Goal: Information Seeking & Learning: Learn about a topic

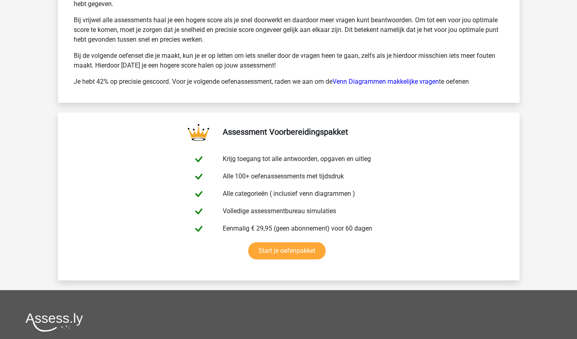
scroll to position [1842, 0]
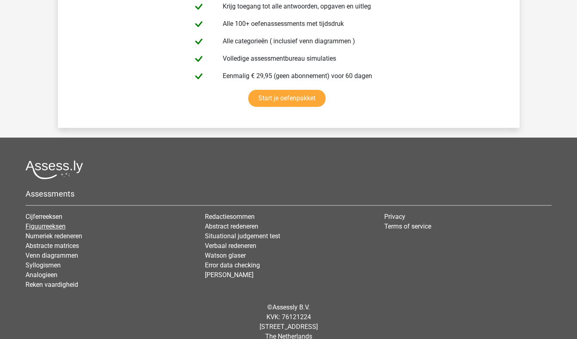
click at [51, 223] on link "Figuurreeksen" at bounding box center [46, 227] width 40 height 8
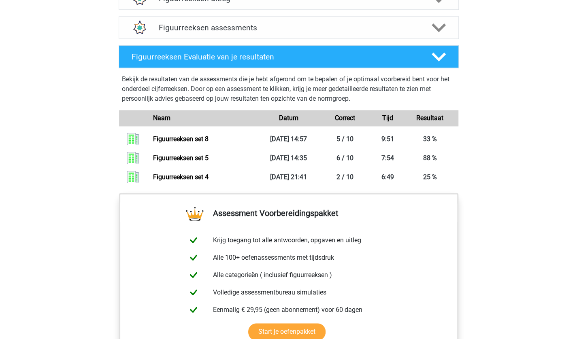
scroll to position [527, 0]
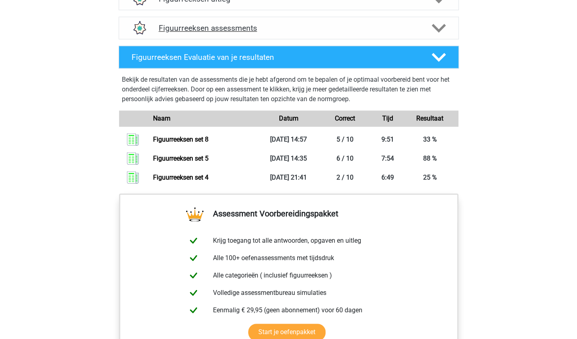
click at [224, 26] on h4 "Figuurreeksen assessments" at bounding box center [289, 27] width 260 height 9
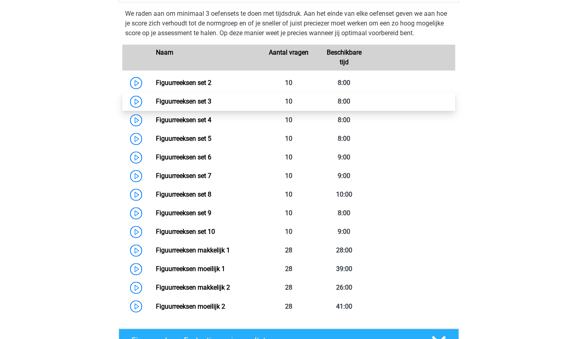
scroll to position [565, 0]
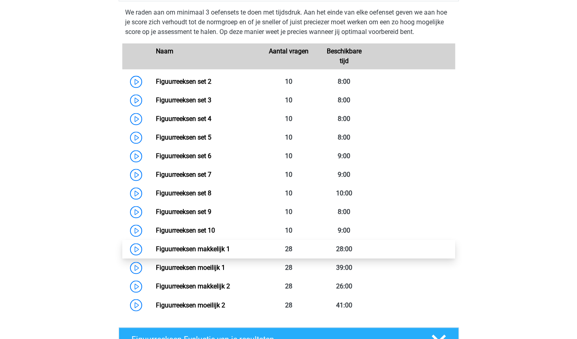
click at [230, 245] on link "Figuurreeksen makkelijk 1" at bounding box center [193, 249] width 74 height 8
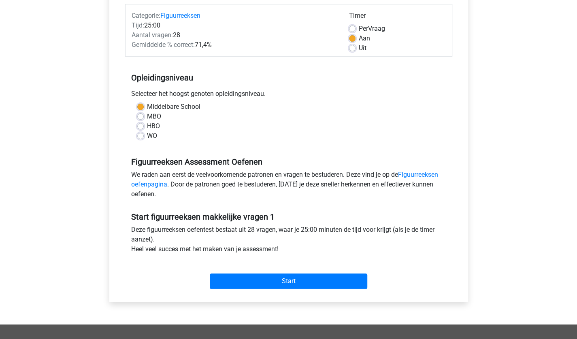
scroll to position [103, 0]
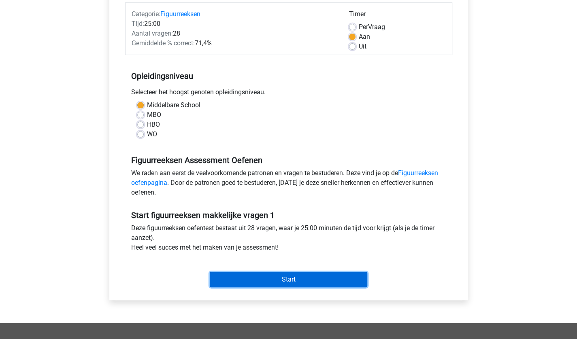
click at [224, 278] on input "Start" at bounding box center [288, 279] width 157 height 15
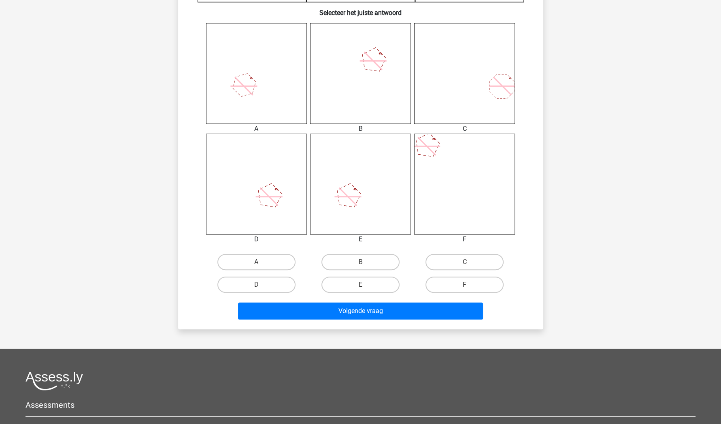
scroll to position [310, 0]
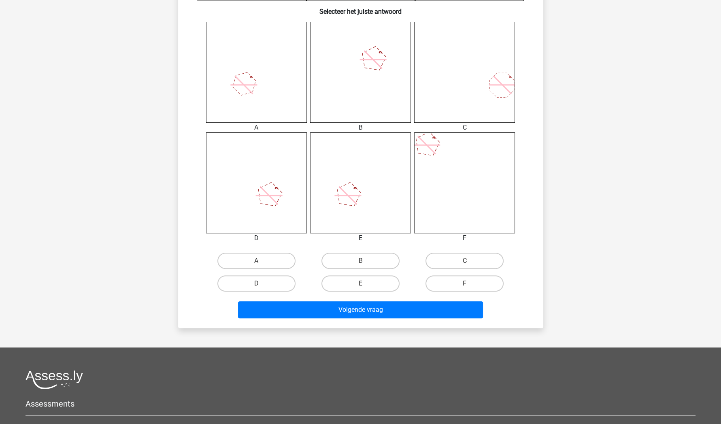
click at [238, 251] on div "A" at bounding box center [256, 260] width 104 height 23
click at [255, 263] on label "A" at bounding box center [256, 261] width 78 height 16
click at [256, 263] on input "A" at bounding box center [258, 263] width 5 height 5
radio input "true"
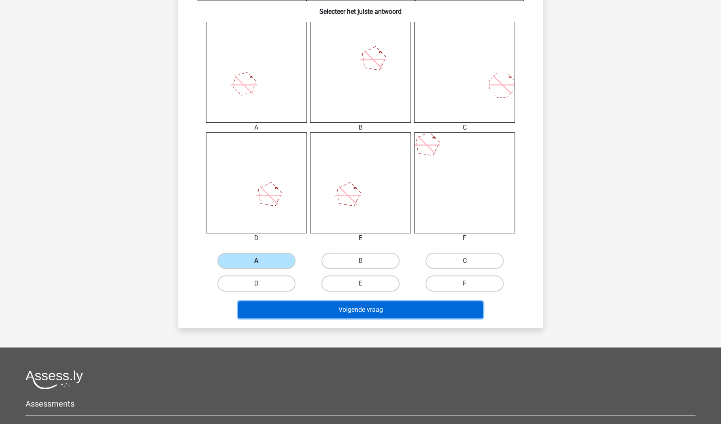
click at [337, 305] on button "Volgende vraag" at bounding box center [360, 309] width 245 height 17
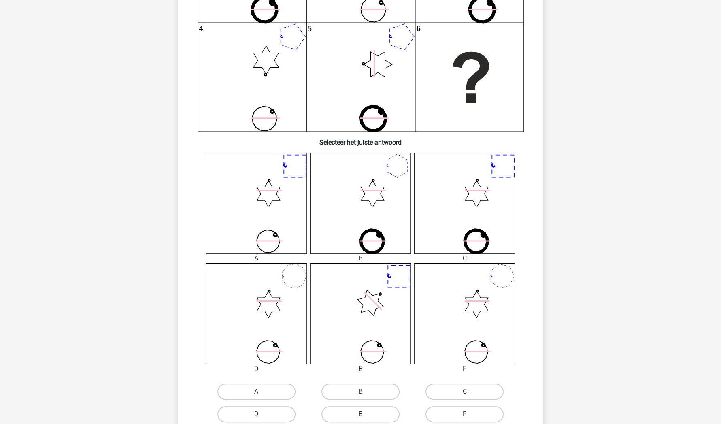
scroll to position [185, 0]
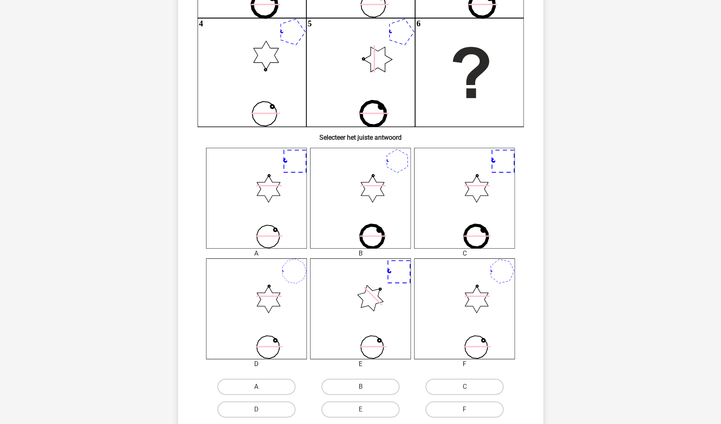
click at [251, 339] on label "A" at bounding box center [256, 386] width 78 height 16
click at [256, 339] on input "A" at bounding box center [258, 389] width 5 height 5
radio input "true"
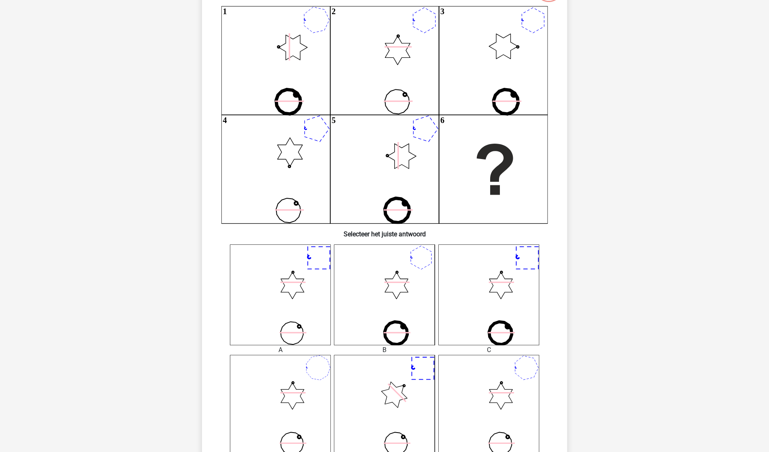
scroll to position [87, 0]
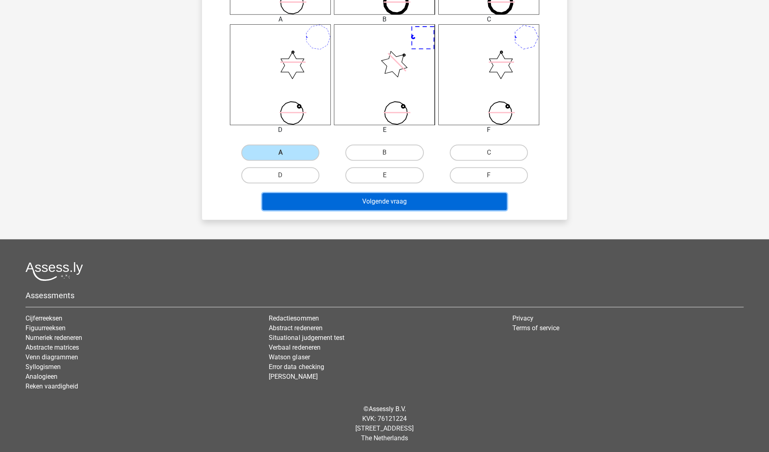
click at [382, 203] on button "Volgende vraag" at bounding box center [384, 201] width 245 height 17
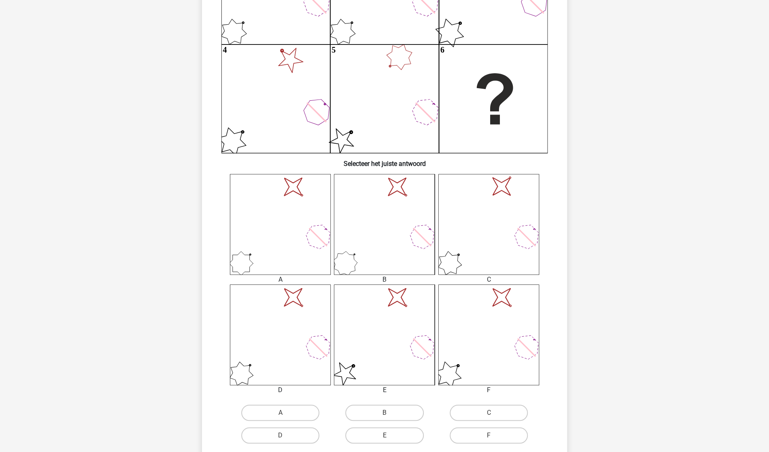
scroll to position [180, 0]
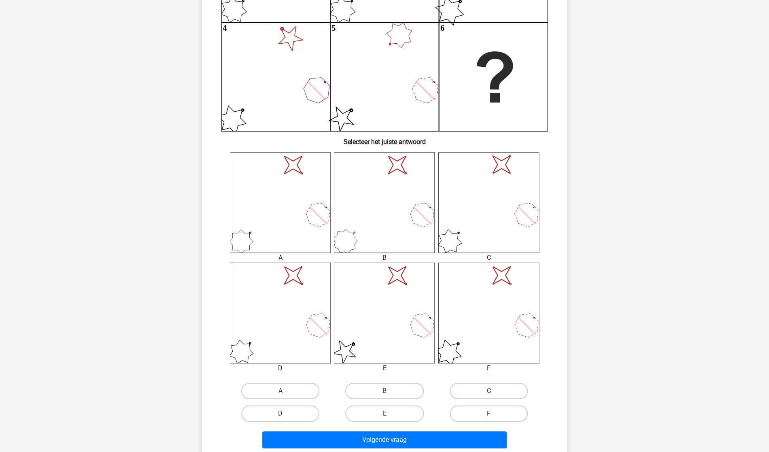
click at [385, 339] on input "E" at bounding box center [387, 416] width 5 height 5
radio input "true"
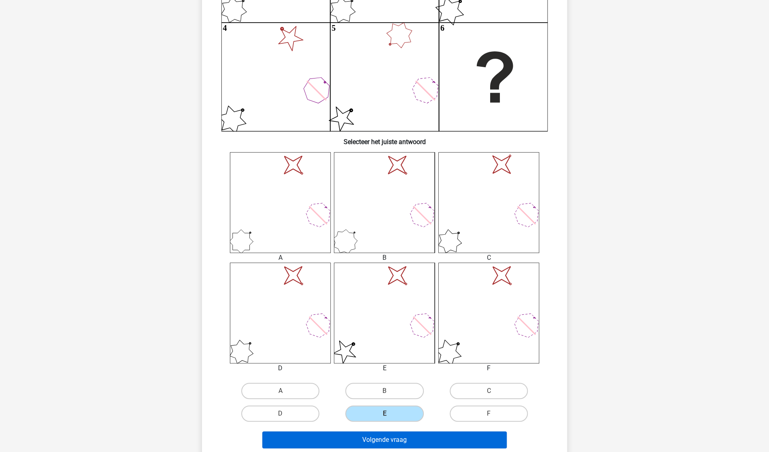
drag, startPoint x: 385, startPoint y: 416, endPoint x: 381, endPoint y: 442, distance: 26.6
click at [381, 339] on div "Wat is de meest logische volgende figuur in de reeks? 1 2 3 4 5 6 Selecteer het…" at bounding box center [384, 167] width 359 height 569
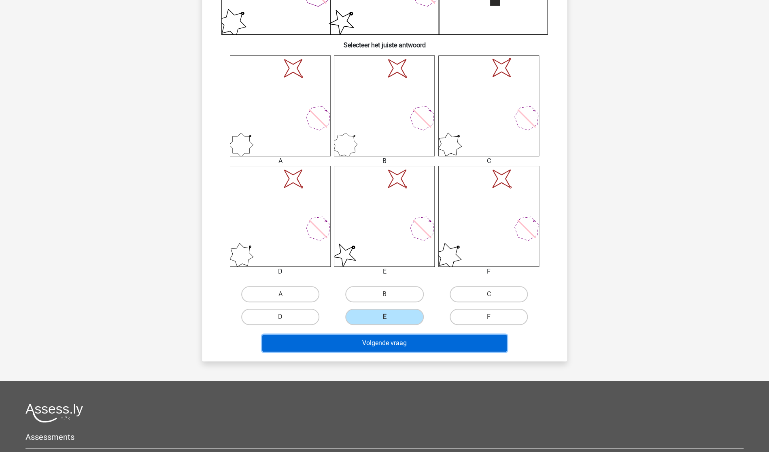
click at [372, 339] on button "Volgende vraag" at bounding box center [384, 343] width 245 height 17
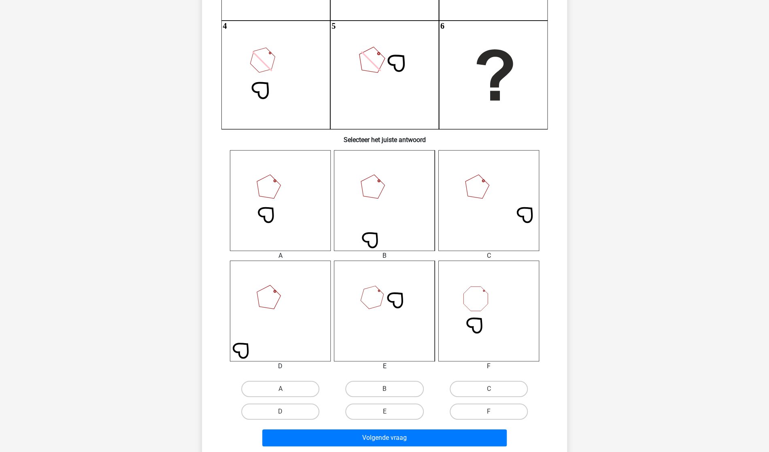
scroll to position [183, 0]
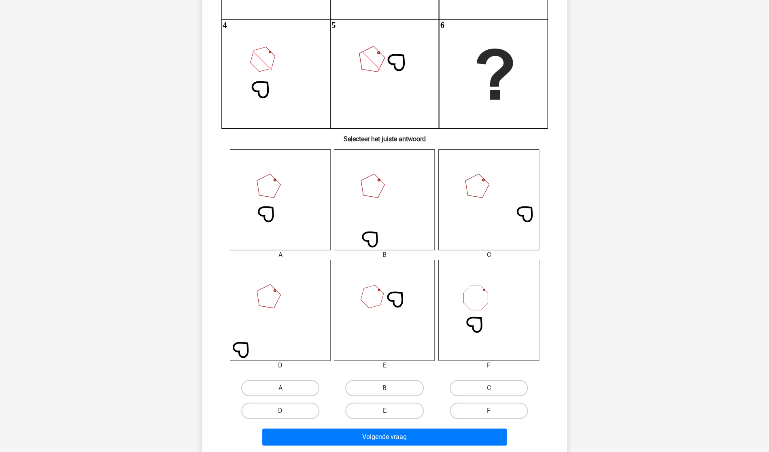
click at [266, 339] on label "A" at bounding box center [280, 388] width 78 height 16
click at [281, 339] on input "A" at bounding box center [283, 390] width 5 height 5
radio input "true"
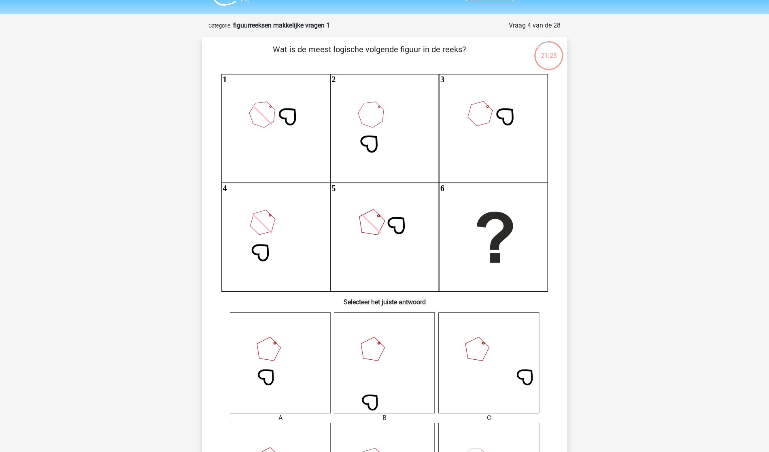
scroll to position [15, 0]
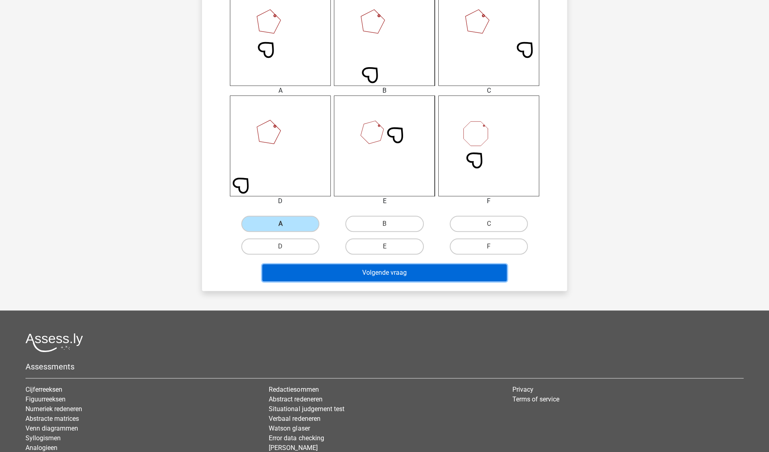
click at [369, 275] on button "Volgende vraag" at bounding box center [384, 272] width 245 height 17
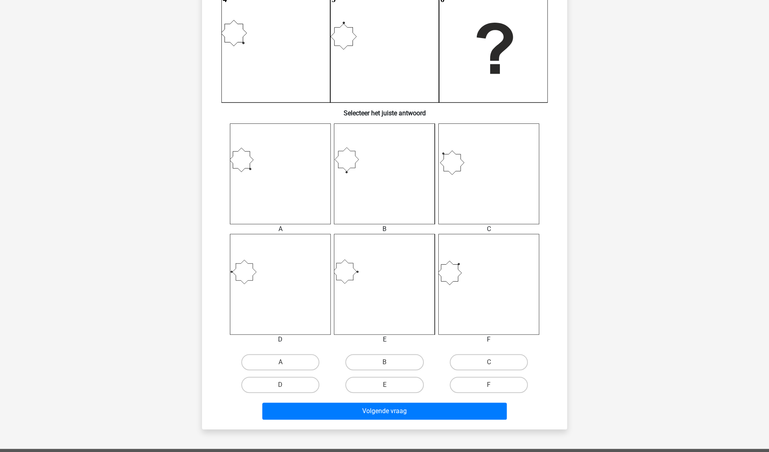
scroll to position [228, 0]
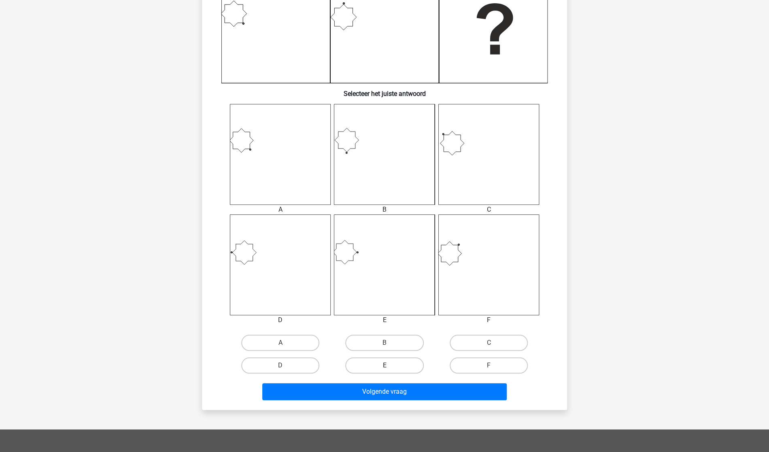
click at [382, 339] on label "E" at bounding box center [384, 365] width 78 height 16
click at [385, 339] on input "E" at bounding box center [387, 368] width 5 height 5
radio input "true"
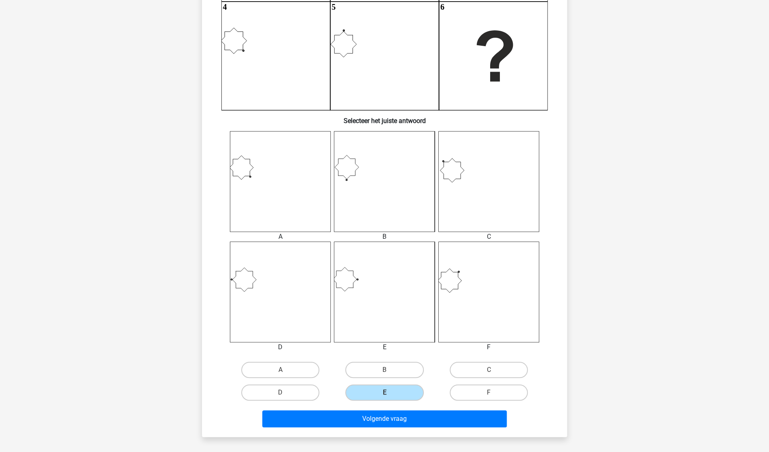
scroll to position [202, 0]
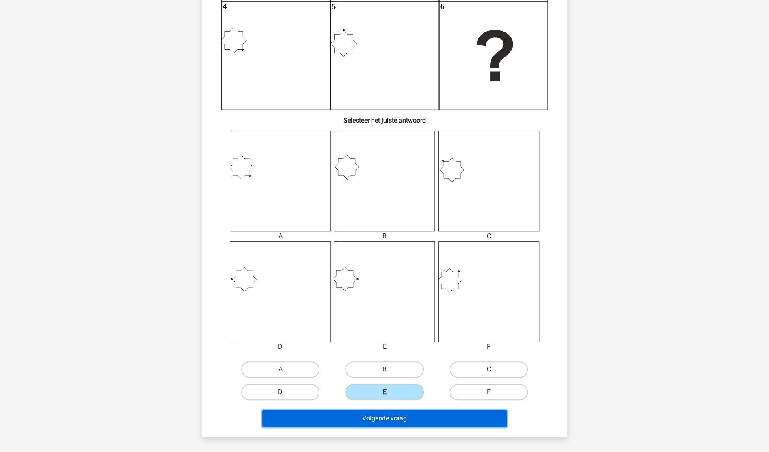
click at [368, 339] on button "Volgende vraag" at bounding box center [384, 418] width 245 height 17
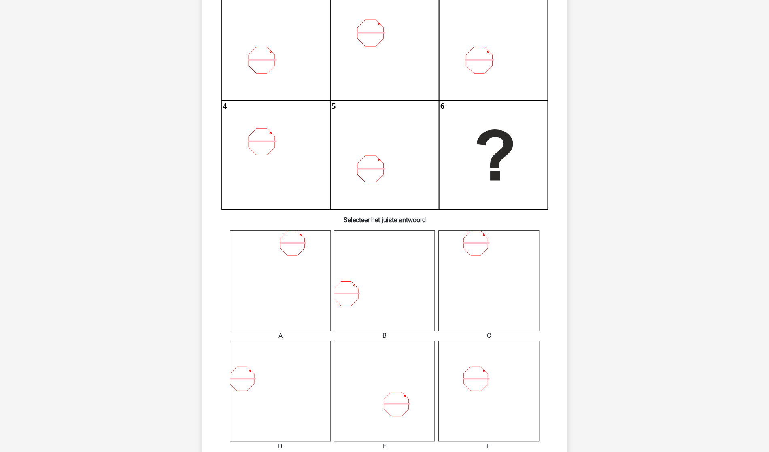
scroll to position [102, 0]
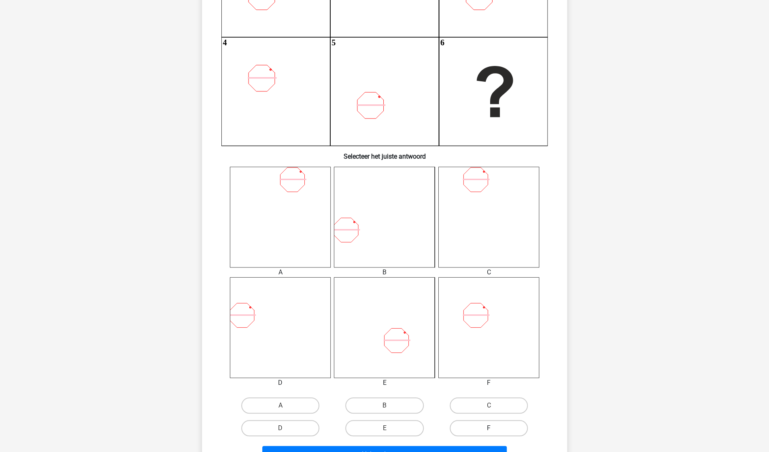
click at [485, 339] on label "F" at bounding box center [489, 428] width 78 height 16
click at [489, 339] on input "F" at bounding box center [491, 430] width 5 height 5
radio input "true"
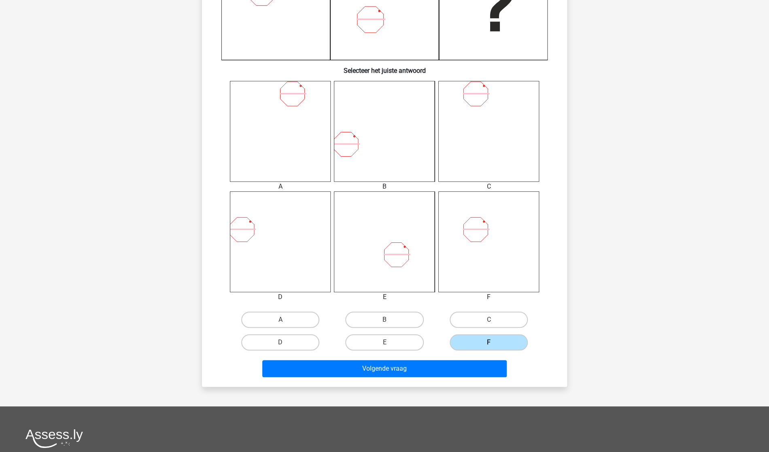
scroll to position [272, 0]
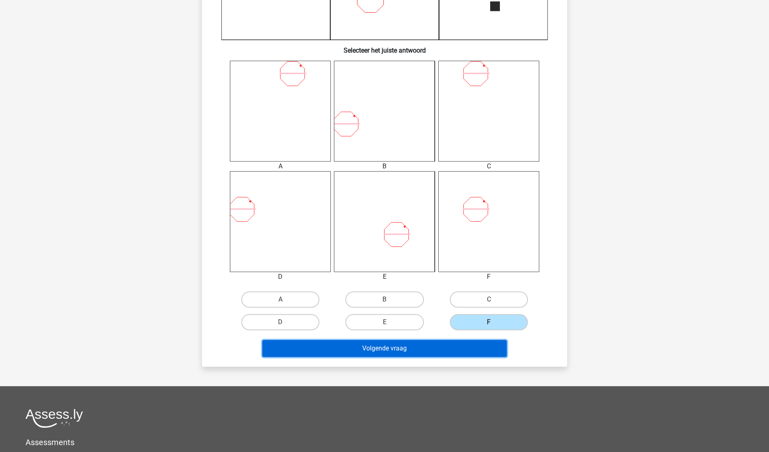
click at [436, 339] on button "Volgende vraag" at bounding box center [384, 348] width 245 height 17
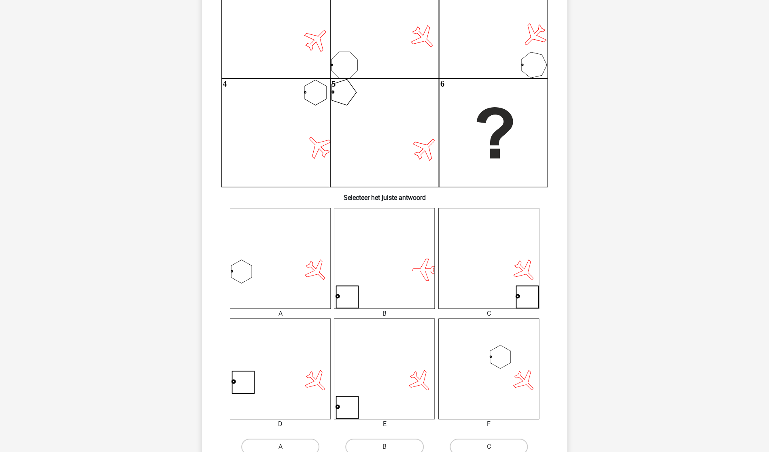
scroll to position [128, 0]
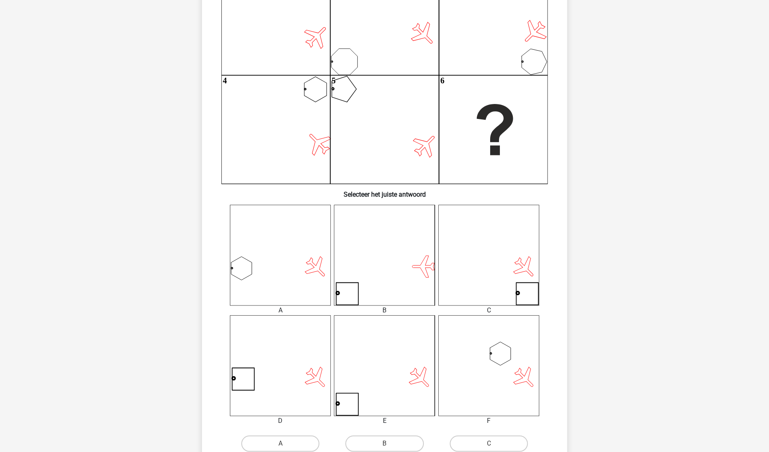
click at [375, 339] on icon at bounding box center [384, 365] width 101 height 101
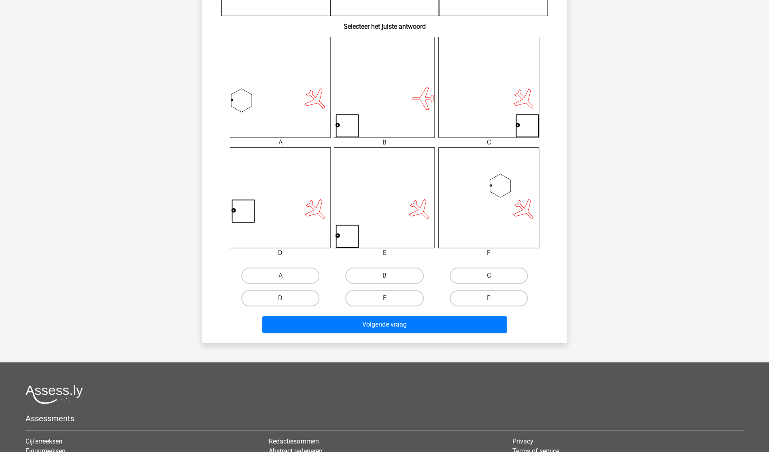
scroll to position [312, 0]
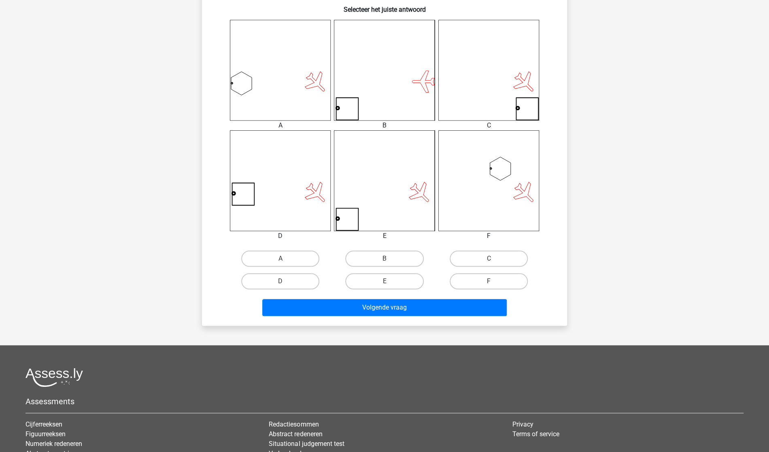
click at [366, 288] on label "E" at bounding box center [384, 281] width 78 height 16
click at [385, 287] on input "E" at bounding box center [387, 283] width 5 height 5
radio input "true"
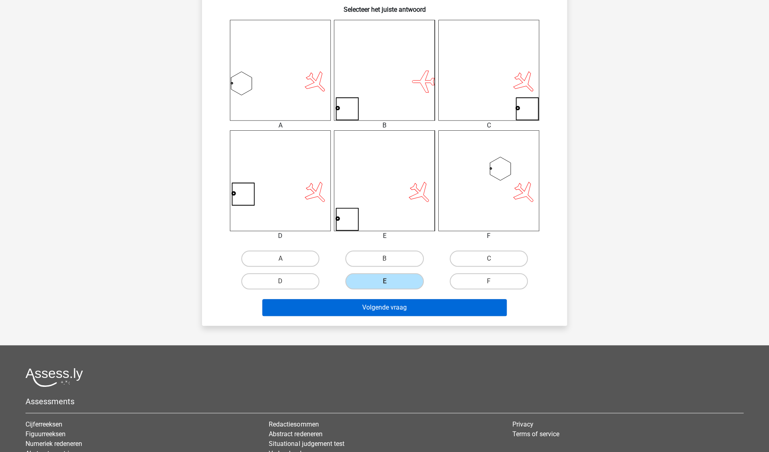
click at [352, 311] on button "Volgende vraag" at bounding box center [384, 307] width 245 height 17
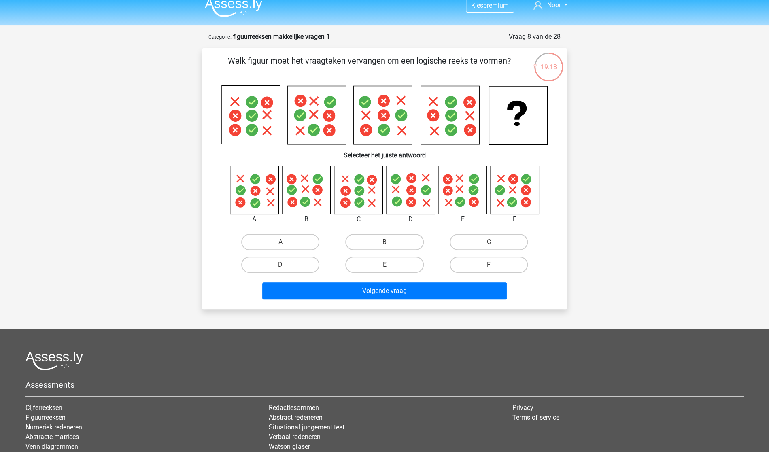
scroll to position [0, 0]
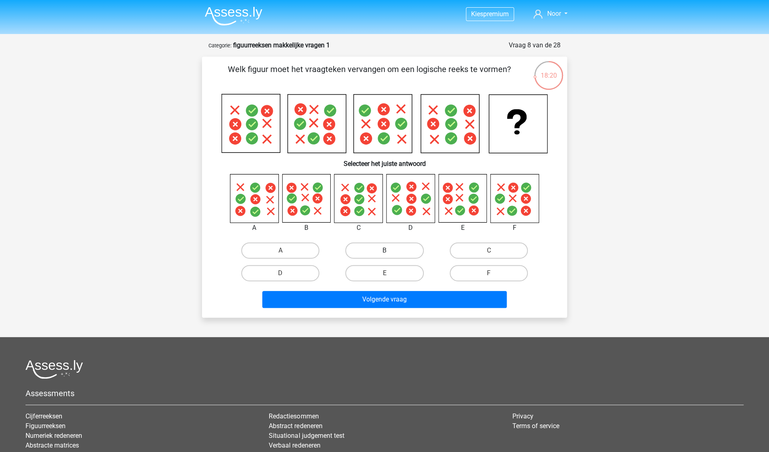
click at [363, 245] on label "B" at bounding box center [384, 250] width 78 height 16
click at [385, 251] on input "B" at bounding box center [387, 253] width 5 height 5
radio input "true"
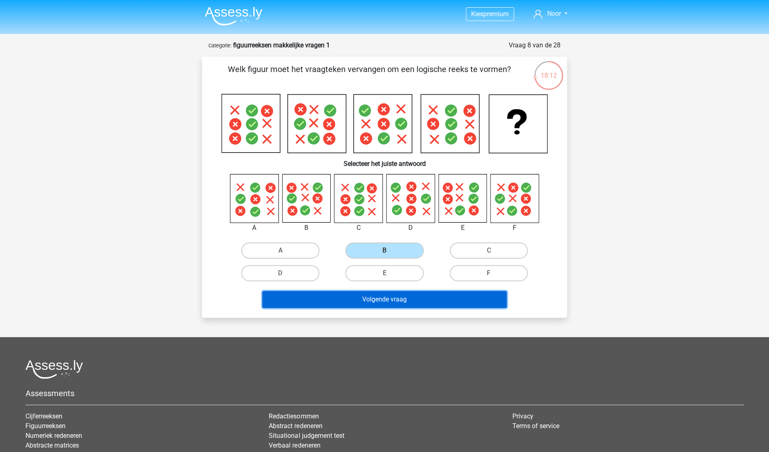
click at [338, 301] on button "Volgende vraag" at bounding box center [384, 299] width 245 height 17
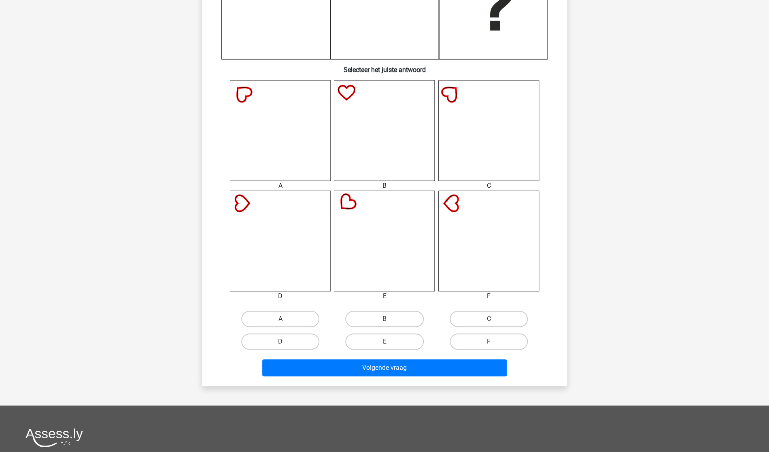
scroll to position [255, 0]
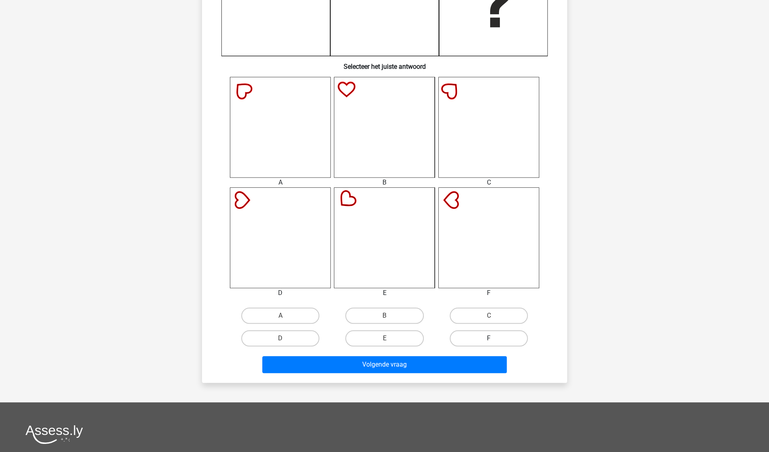
click at [474, 332] on label "F" at bounding box center [489, 338] width 78 height 16
click at [489, 338] on input "F" at bounding box center [491, 340] width 5 height 5
radio input "true"
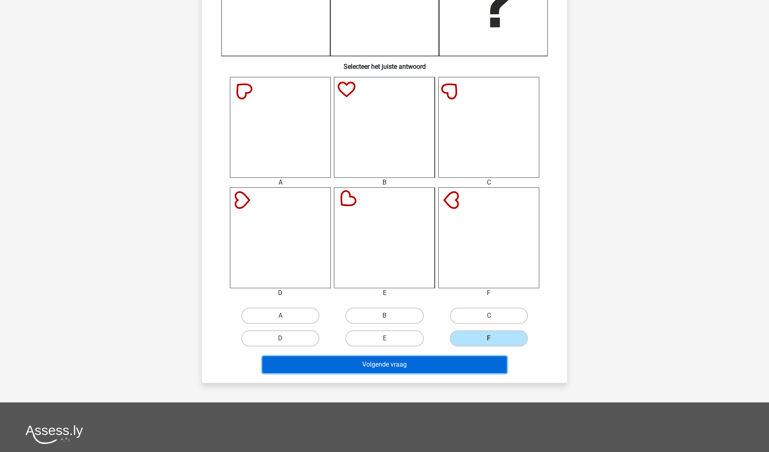
click at [412, 339] on button "Volgende vraag" at bounding box center [384, 364] width 245 height 17
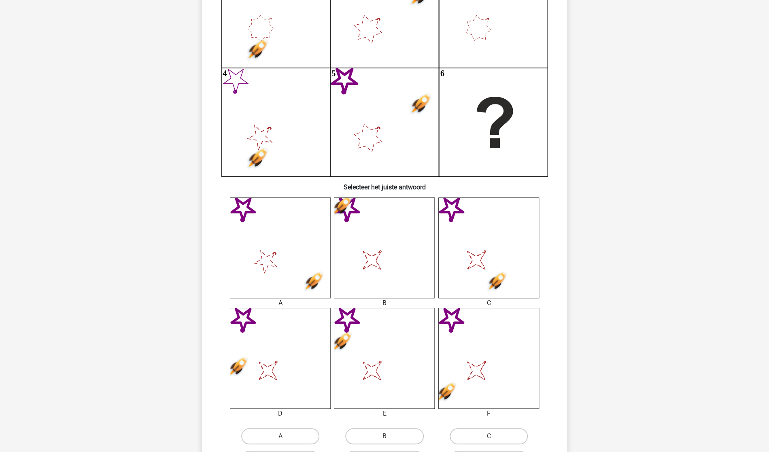
scroll to position [188, 0]
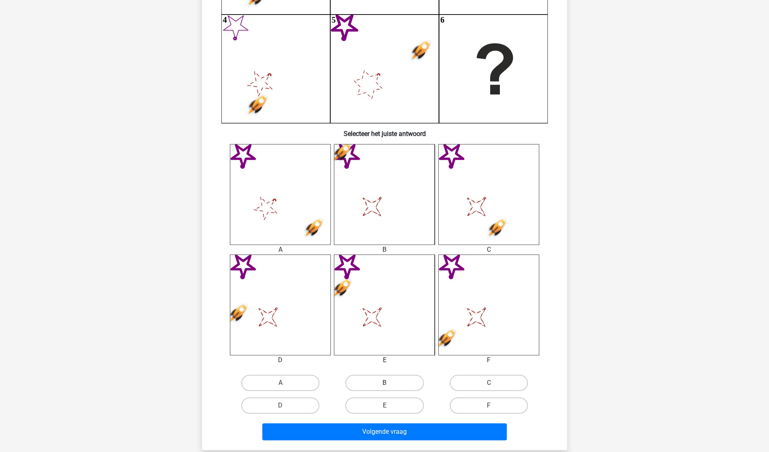
click at [372, 339] on label "B" at bounding box center [384, 383] width 78 height 16
click at [385, 339] on input "B" at bounding box center [387, 385] width 5 height 5
radio input "true"
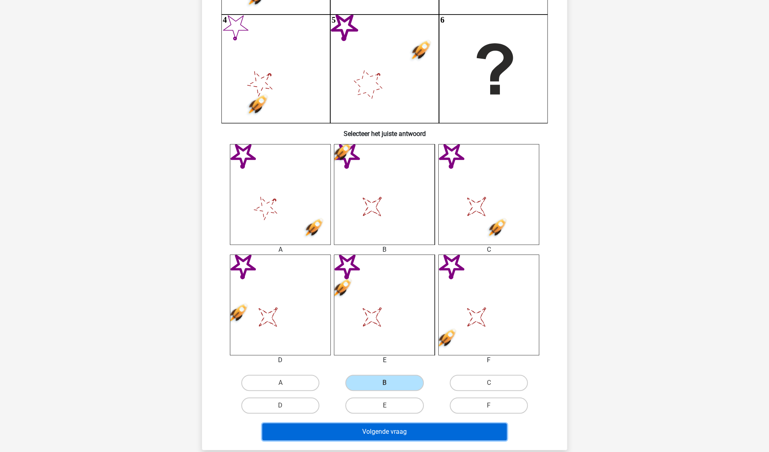
click at [383, 339] on button "Volgende vraag" at bounding box center [384, 431] width 245 height 17
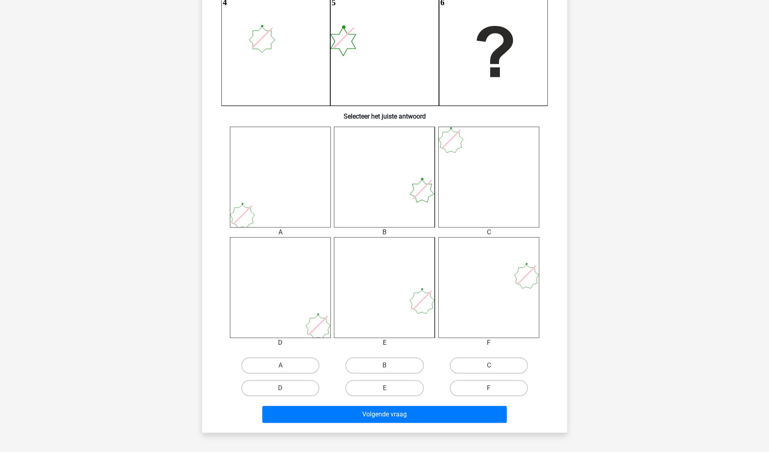
scroll to position [207, 0]
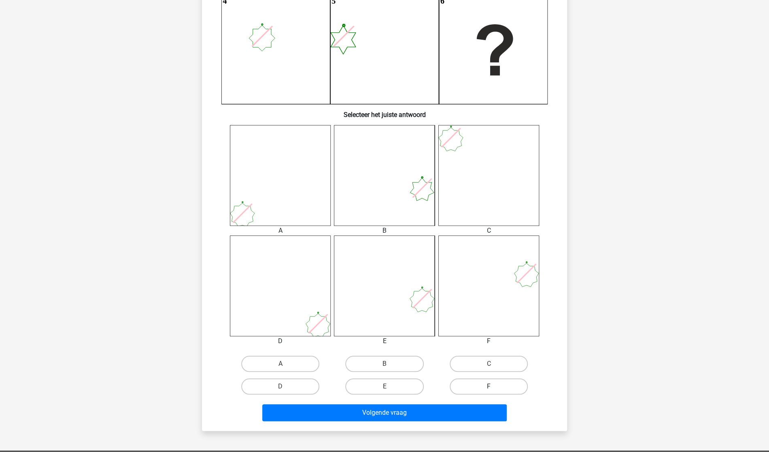
click at [479, 339] on label "F" at bounding box center [489, 386] width 78 height 16
click at [489, 339] on input "F" at bounding box center [491, 389] width 5 height 5
radio input "true"
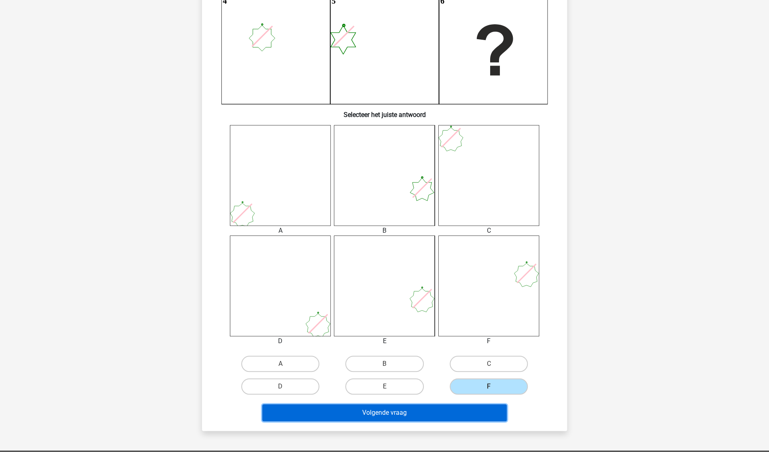
click at [426, 339] on button "Volgende vraag" at bounding box center [384, 412] width 245 height 17
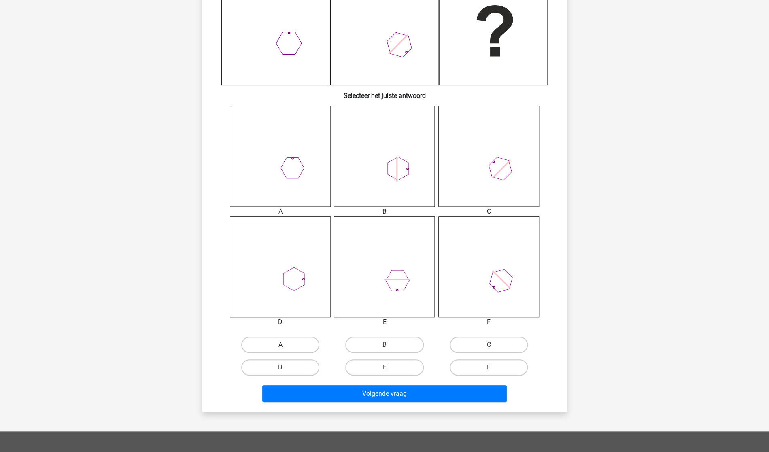
scroll to position [227, 0]
click at [282, 339] on input "D" at bounding box center [283, 369] width 5 height 5
radio input "true"
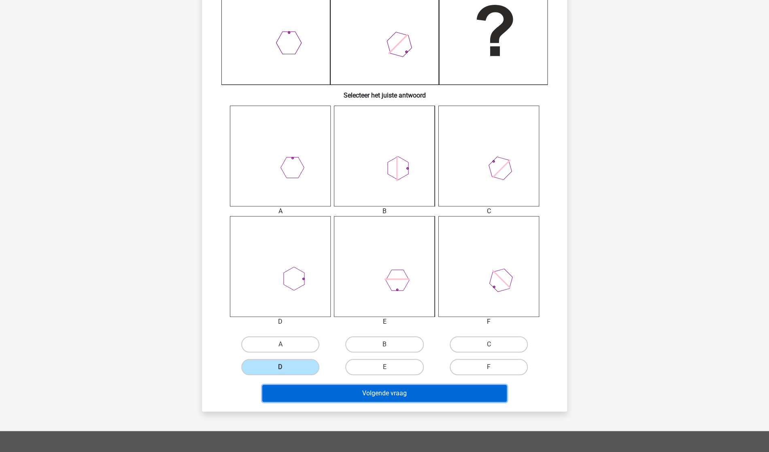
click at [343, 339] on button "Volgende vraag" at bounding box center [384, 393] width 245 height 17
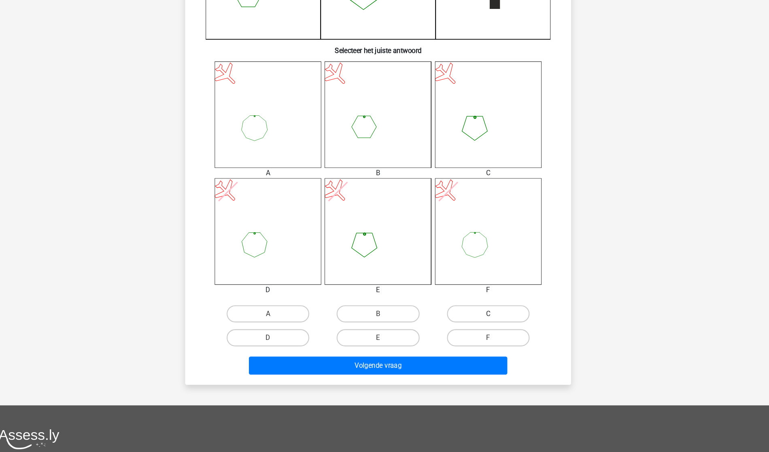
scroll to position [261, 0]
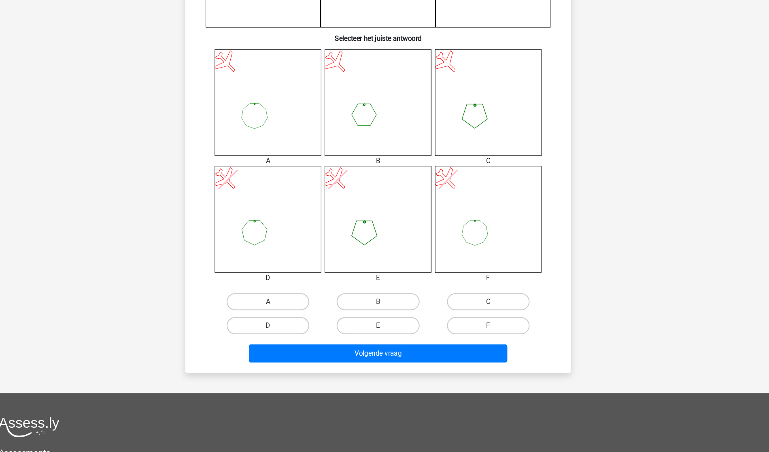
click at [485, 310] on label "C" at bounding box center [489, 310] width 78 height 16
click at [489, 310] on input "C" at bounding box center [491, 312] width 5 height 5
radio input "true"
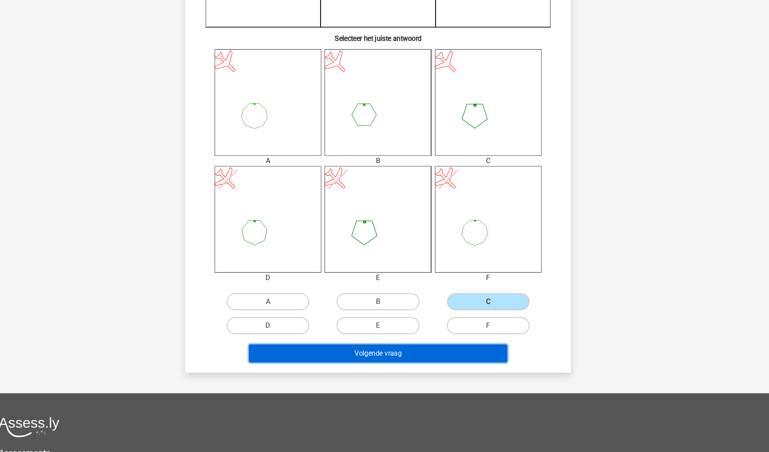
click at [410, 339] on button "Volgende vraag" at bounding box center [384, 358] width 245 height 17
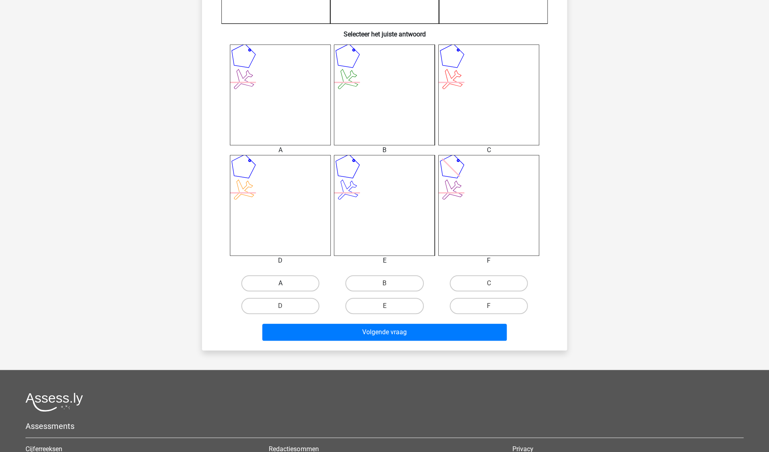
scroll to position [289, 0]
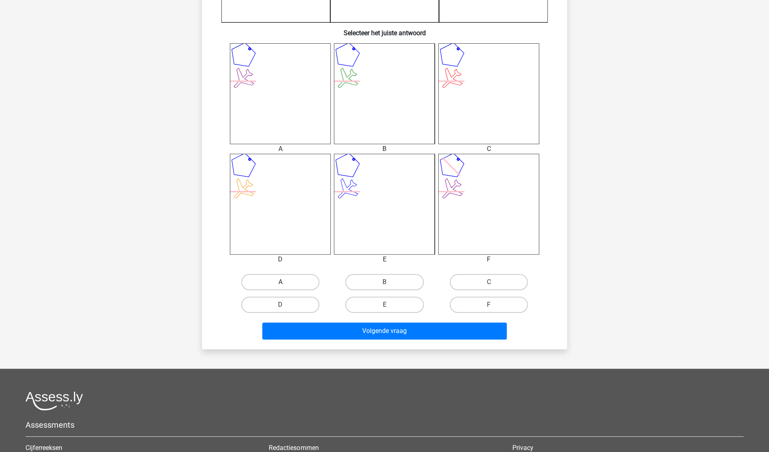
click at [293, 276] on label "A" at bounding box center [280, 282] width 78 height 16
click at [286, 282] on input "A" at bounding box center [283, 284] width 5 height 5
radio input "true"
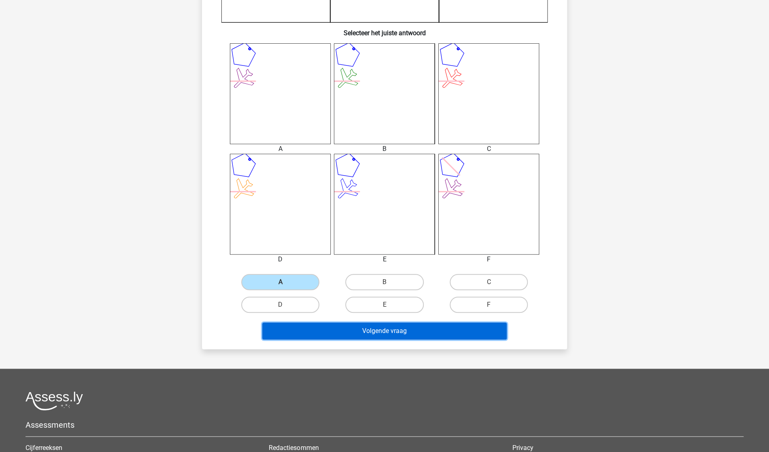
click at [363, 329] on button "Volgende vraag" at bounding box center [384, 331] width 245 height 17
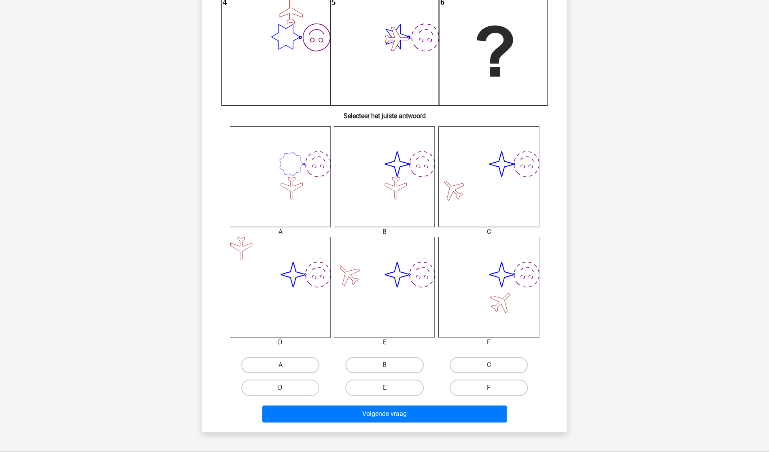
scroll to position [207, 0]
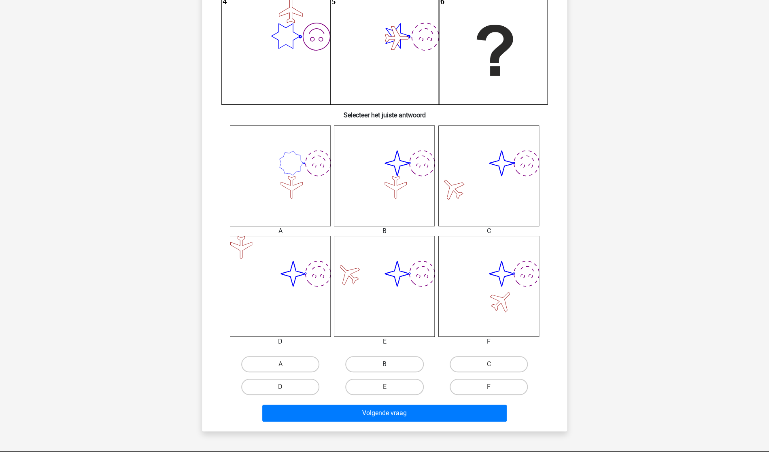
click at [385, 339] on label "B" at bounding box center [384, 364] width 78 height 16
click at [385, 339] on input "B" at bounding box center [387, 366] width 5 height 5
radio input "true"
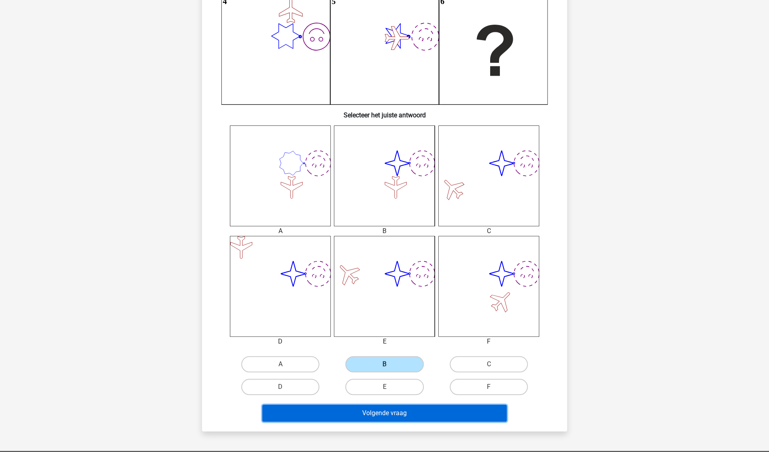
click at [391, 339] on button "Volgende vraag" at bounding box center [384, 413] width 245 height 17
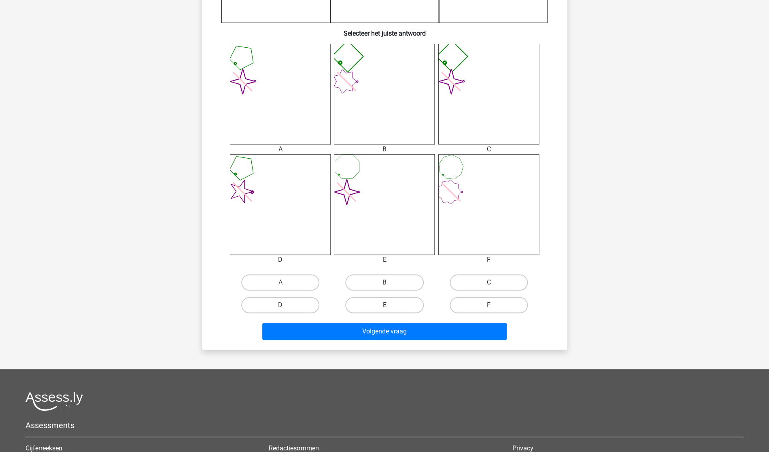
scroll to position [292, 0]
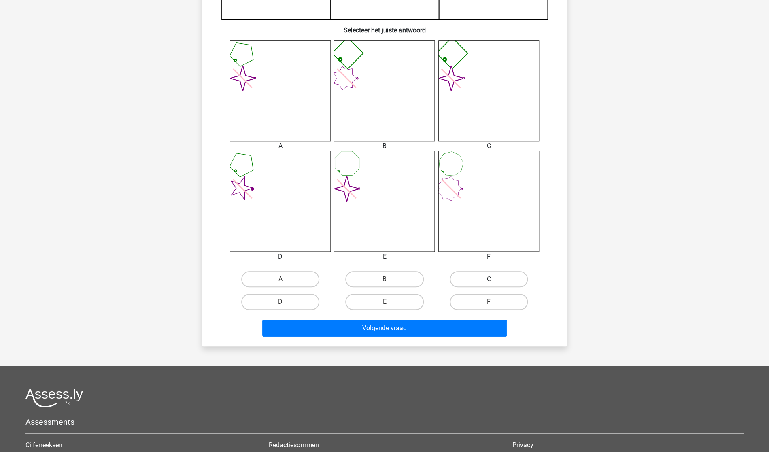
click at [482, 278] on label "C" at bounding box center [489, 279] width 78 height 16
click at [489, 279] on input "C" at bounding box center [491, 281] width 5 height 5
radio input "true"
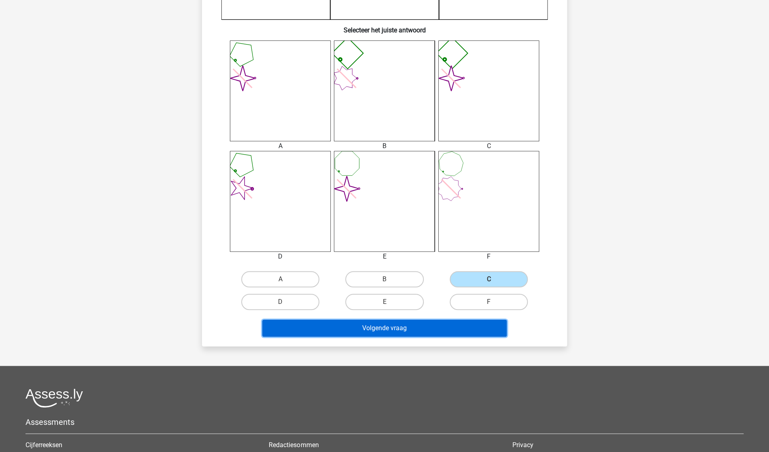
click at [389, 326] on button "Volgende vraag" at bounding box center [384, 328] width 245 height 17
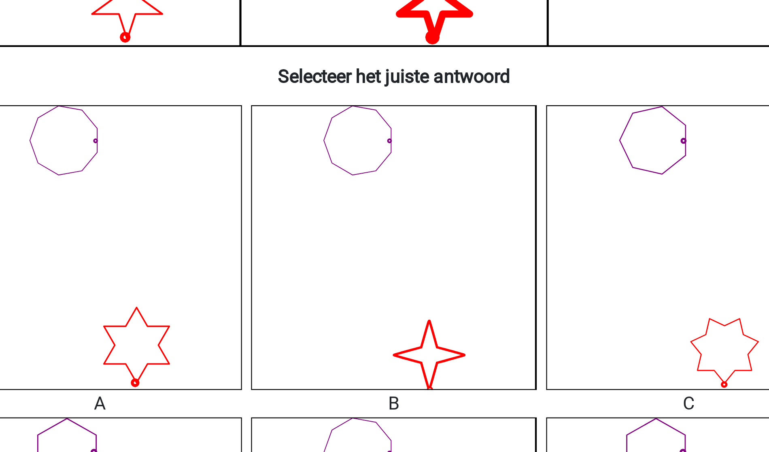
scroll to position [201, 0]
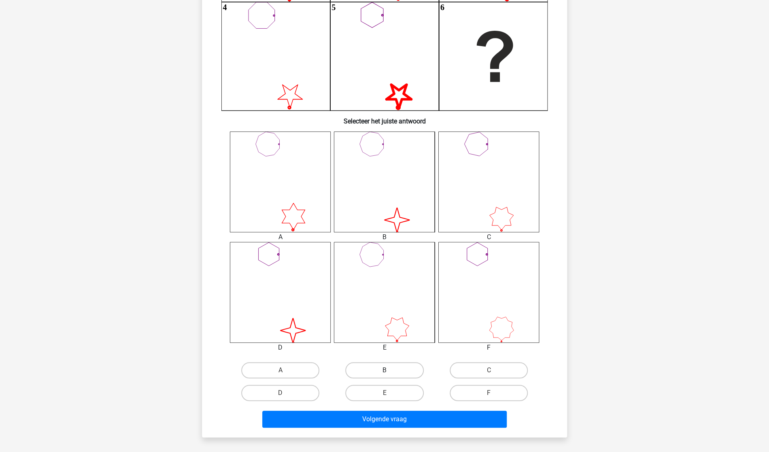
click at [384, 339] on label "B" at bounding box center [384, 370] width 78 height 16
click at [385, 339] on input "B" at bounding box center [387, 372] width 5 height 5
radio input "true"
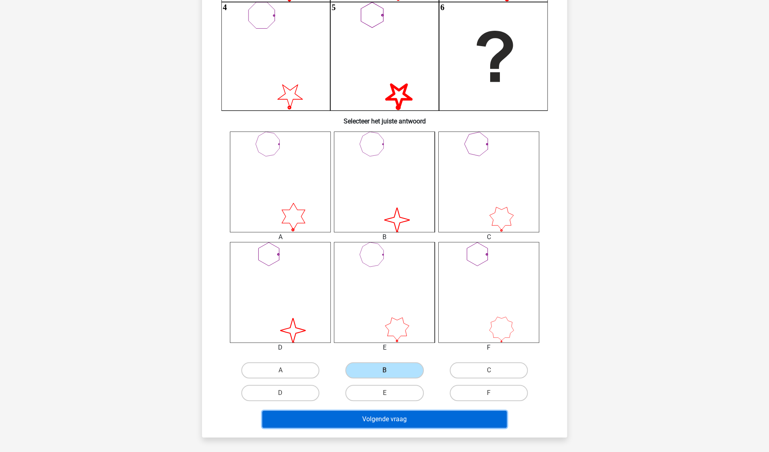
click at [382, 339] on button "Volgende vraag" at bounding box center [384, 419] width 245 height 17
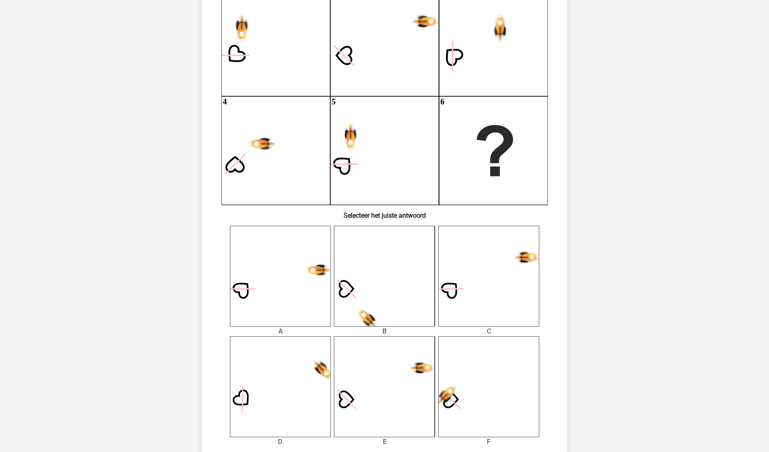
scroll to position [160, 0]
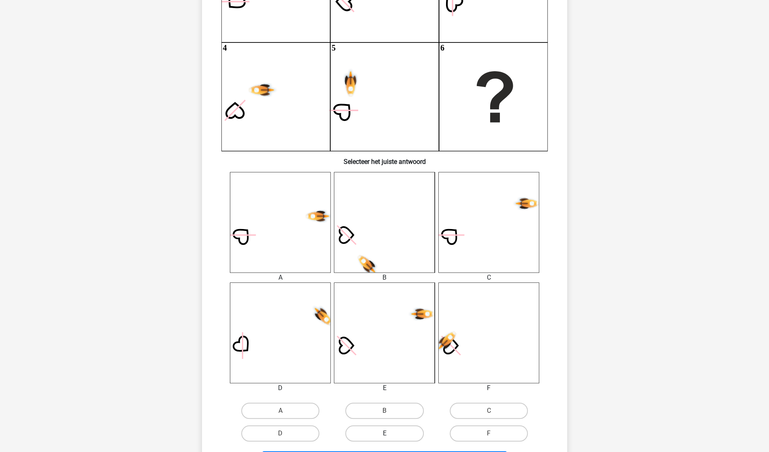
click at [381, 339] on label "E" at bounding box center [384, 433] width 78 height 16
click at [385, 339] on input "E" at bounding box center [387, 436] width 5 height 5
radio input "true"
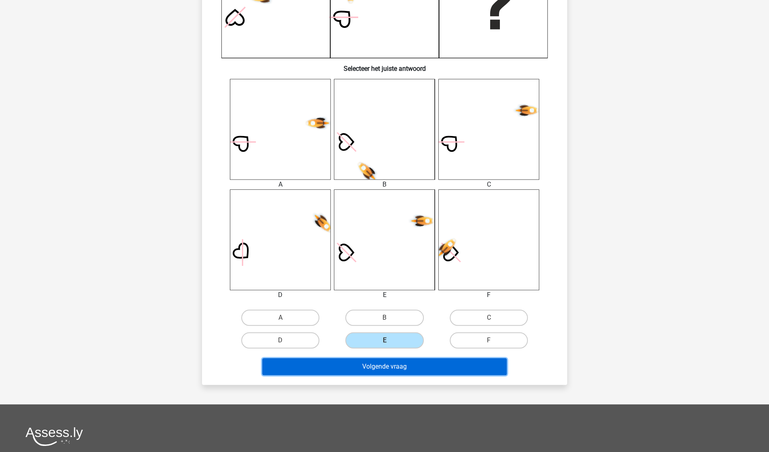
click at [388, 339] on button "Volgende vraag" at bounding box center [384, 366] width 245 height 17
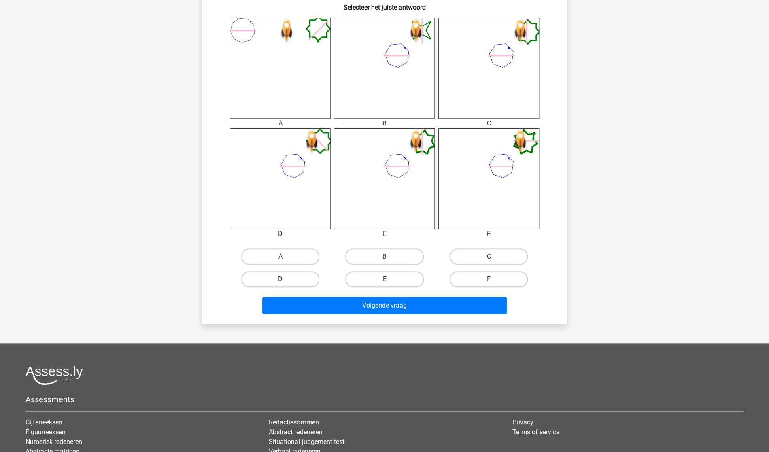
scroll to position [316, 0]
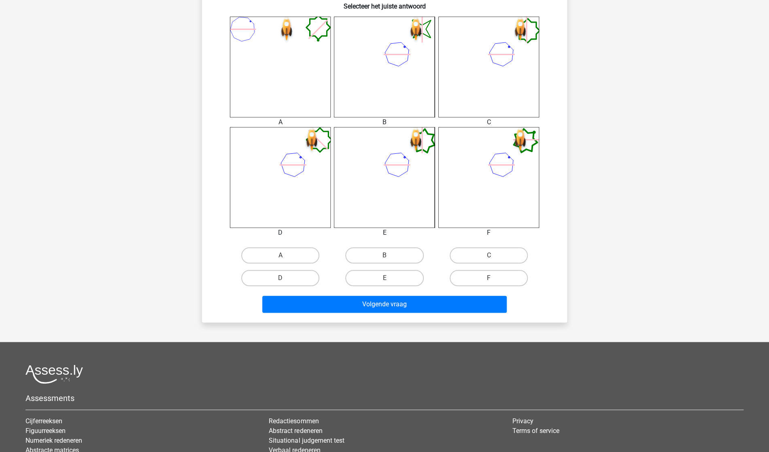
click at [386, 257] on input "B" at bounding box center [387, 257] width 5 height 5
radio input "true"
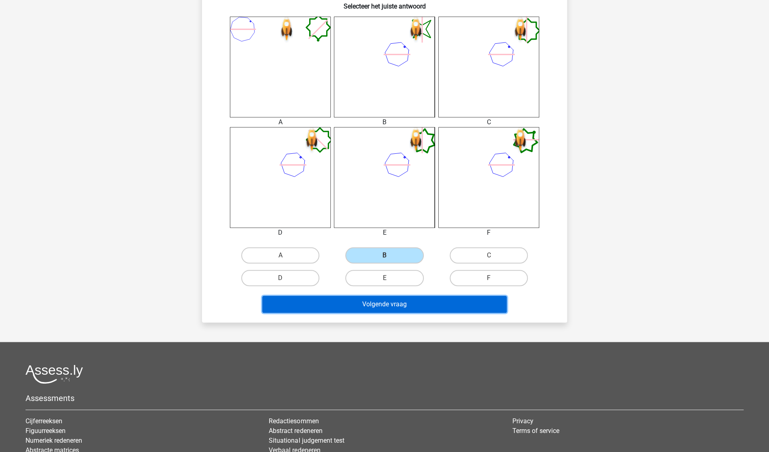
click at [394, 302] on button "Volgende vraag" at bounding box center [384, 304] width 245 height 17
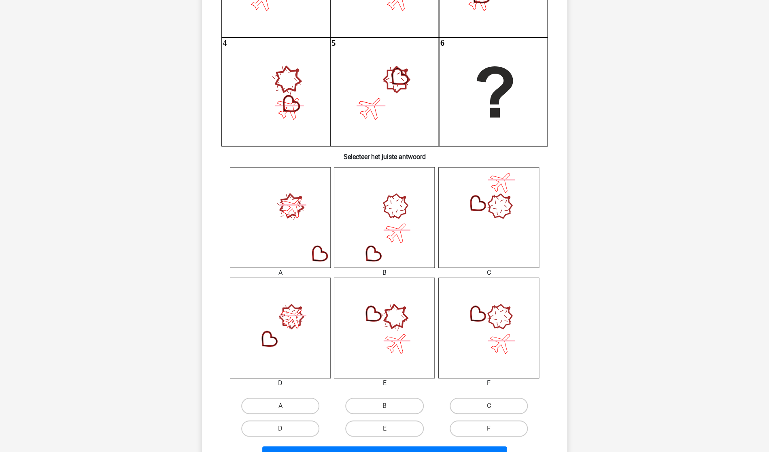
scroll to position [164, 0]
click at [490, 339] on div "F" at bounding box center [489, 430] width 104 height 23
click at [490, 339] on label "F" at bounding box center [489, 430] width 78 height 16
click at [490, 339] on input "F" at bounding box center [491, 432] width 5 height 5
radio input "true"
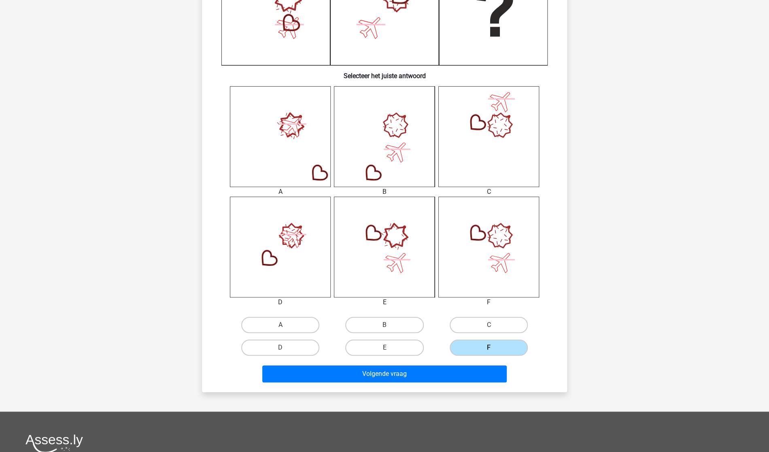
scroll to position [244, 0]
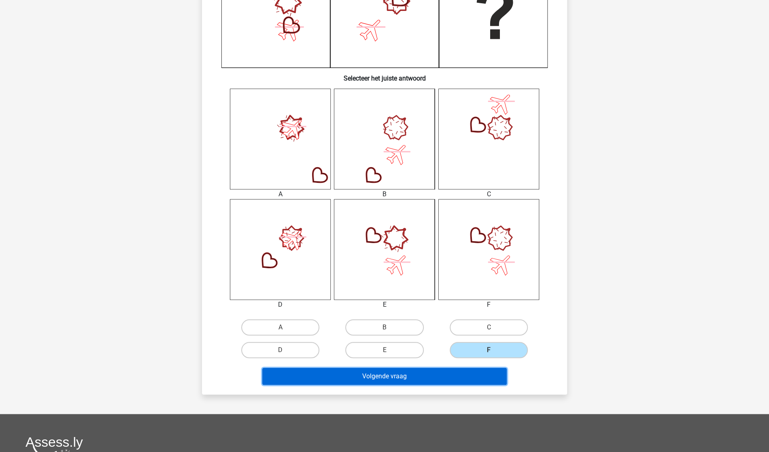
click at [457, 339] on button "Volgende vraag" at bounding box center [384, 376] width 245 height 17
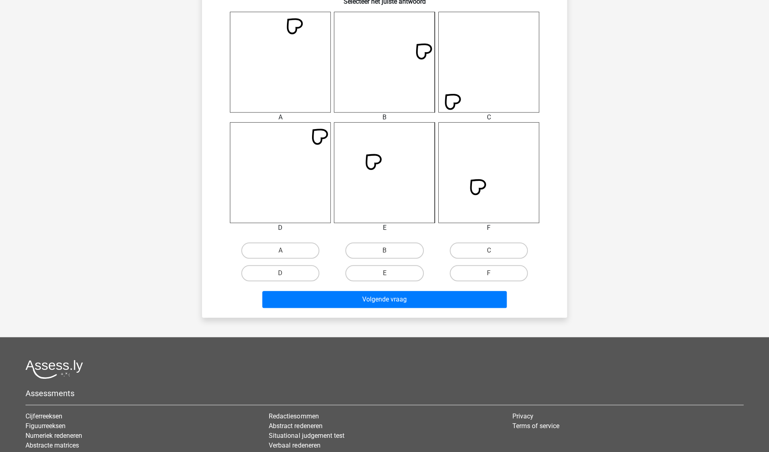
scroll to position [328, 0]
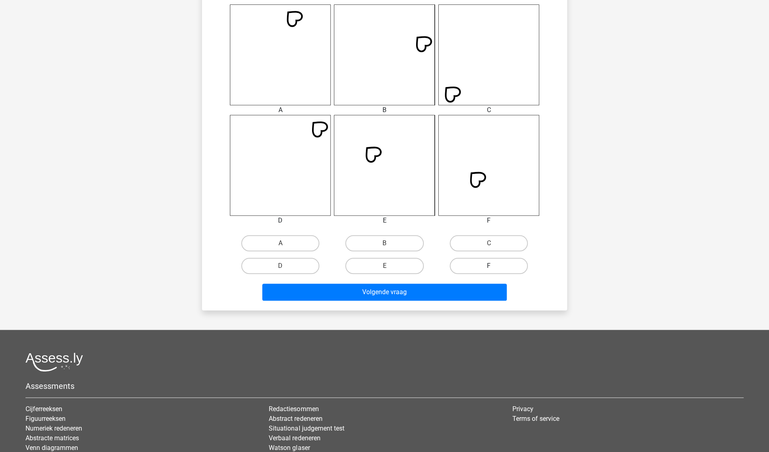
click at [471, 262] on label "F" at bounding box center [489, 266] width 78 height 16
click at [489, 266] on input "F" at bounding box center [491, 268] width 5 height 5
radio input "true"
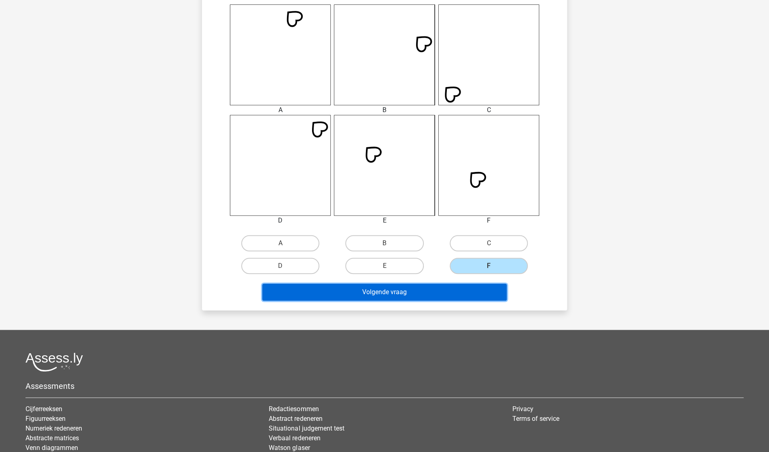
click at [421, 292] on button "Volgende vraag" at bounding box center [384, 292] width 245 height 17
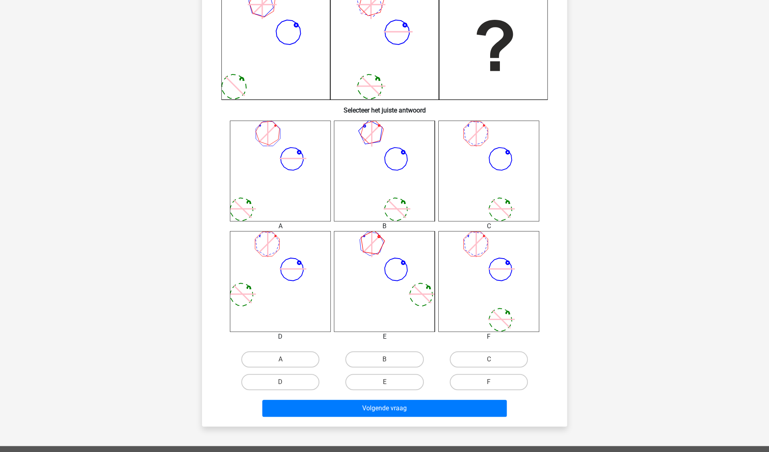
scroll to position [213, 0]
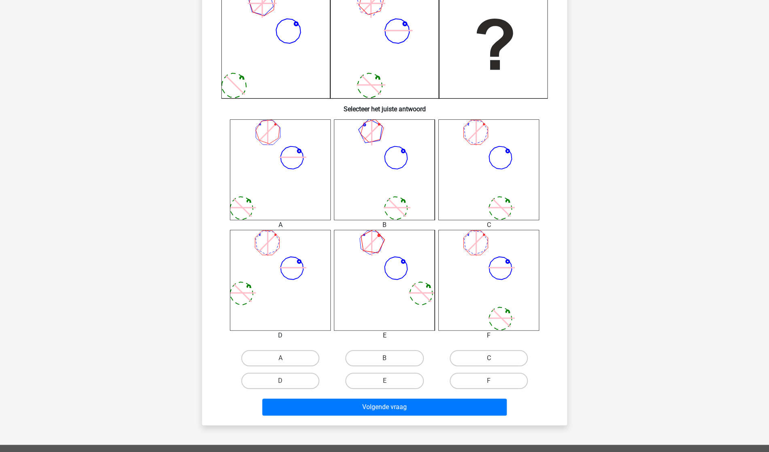
click at [472, 339] on label "C" at bounding box center [489, 358] width 78 height 16
click at [489, 339] on input "C" at bounding box center [491, 360] width 5 height 5
radio input "true"
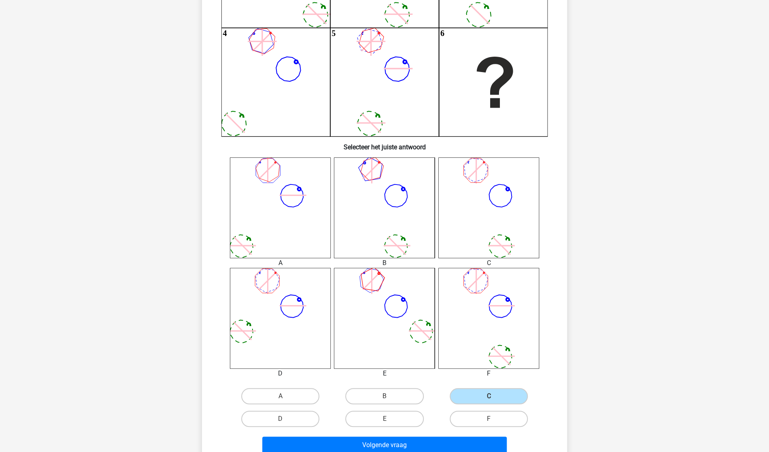
scroll to position [207, 0]
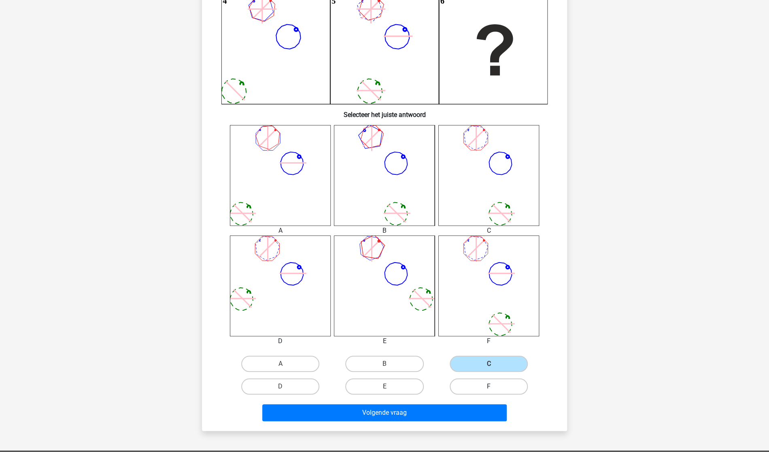
click at [477, 339] on label "F" at bounding box center [489, 386] width 78 height 16
click at [489, 339] on input "F" at bounding box center [491, 389] width 5 height 5
radio input "true"
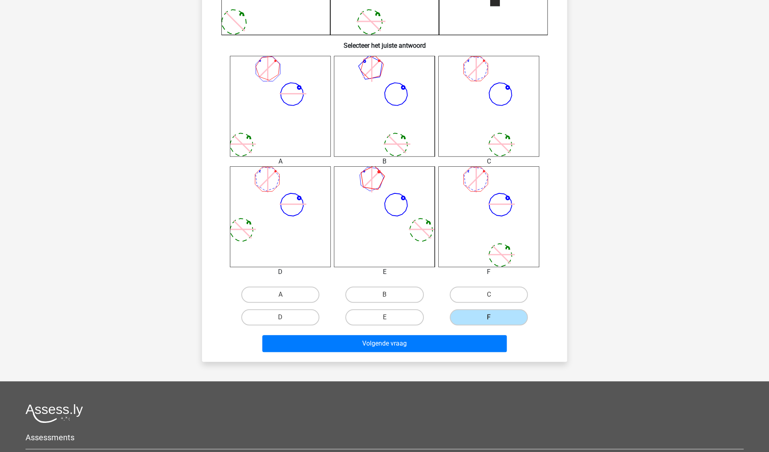
scroll to position [278, 0]
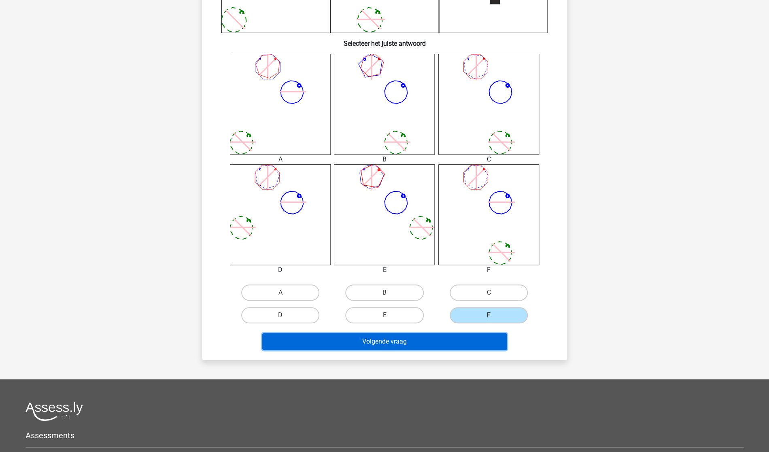
click at [460, 333] on button "Volgende vraag" at bounding box center [384, 341] width 245 height 17
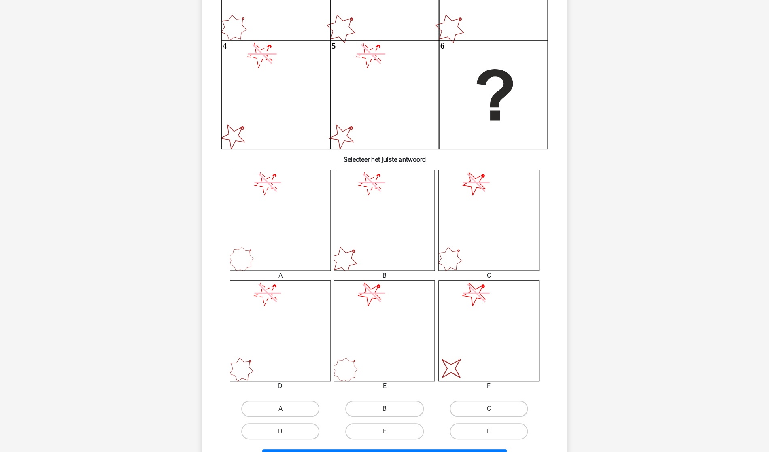
scroll to position [160, 0]
click at [483, 339] on label "F" at bounding box center [489, 433] width 78 height 16
click at [489, 339] on input "F" at bounding box center [491, 436] width 5 height 5
radio input "true"
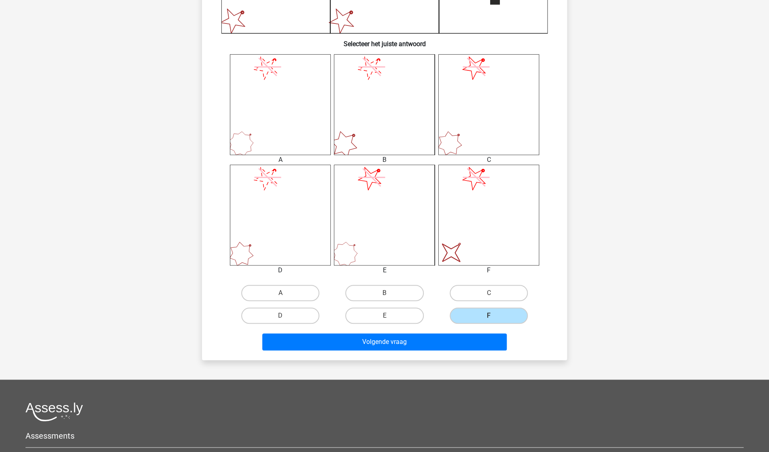
scroll to position [338, 0]
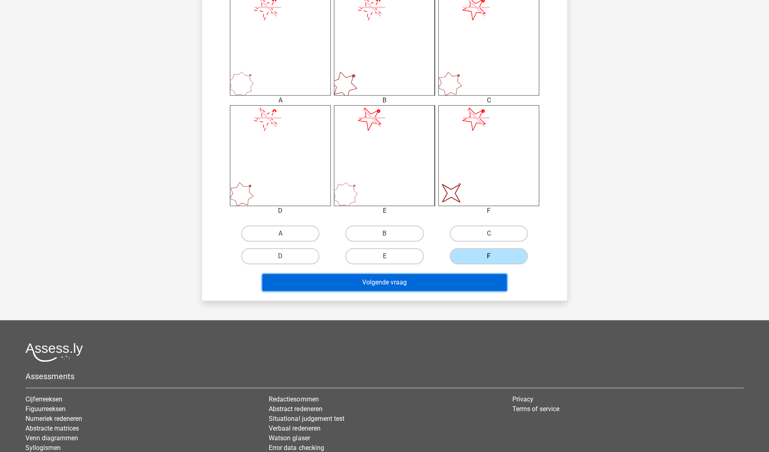
click at [465, 286] on button "Volgende vraag" at bounding box center [384, 282] width 245 height 17
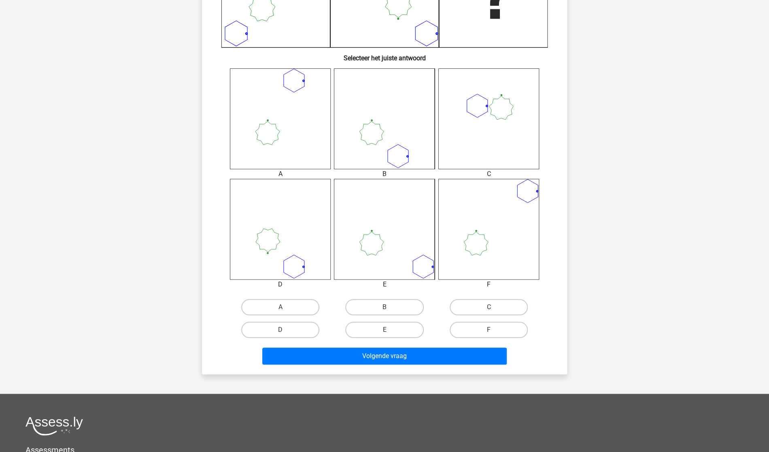
scroll to position [323, 0]
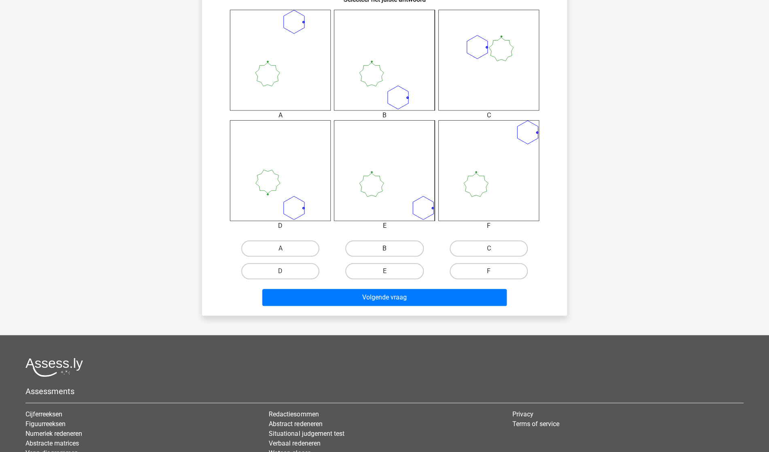
click at [374, 247] on label "B" at bounding box center [384, 248] width 78 height 16
click at [385, 249] on input "B" at bounding box center [387, 251] width 5 height 5
radio input "true"
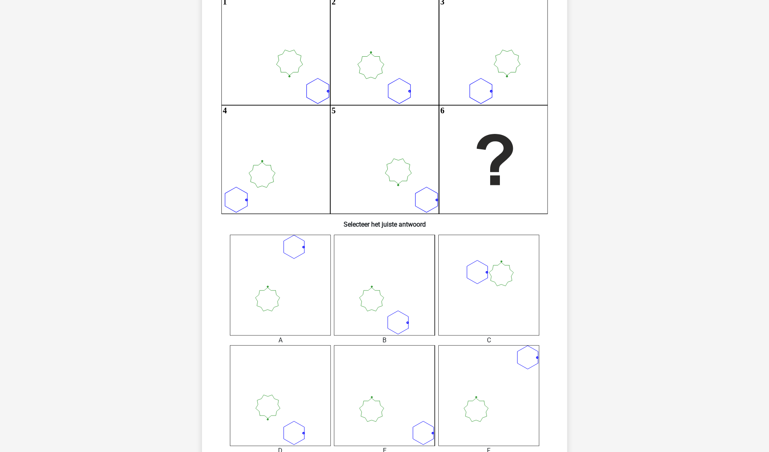
scroll to position [96, 0]
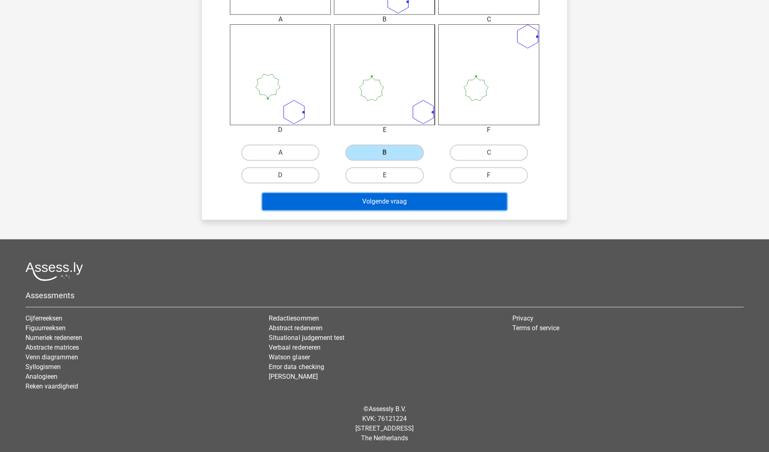
click at [385, 199] on button "Volgende vraag" at bounding box center [384, 201] width 245 height 17
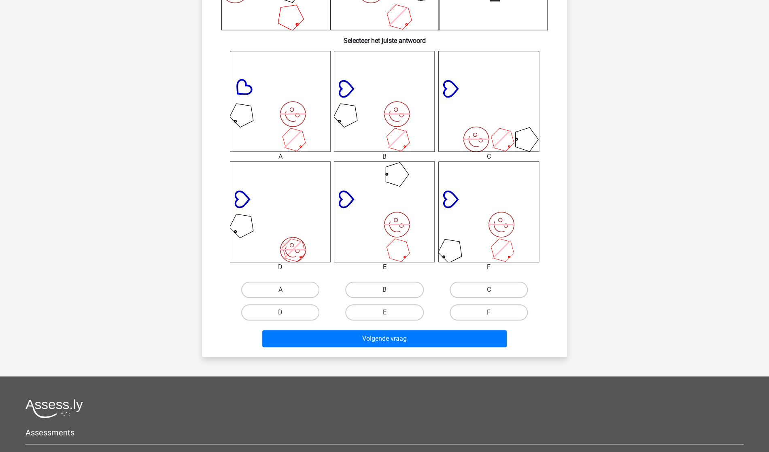
scroll to position [283, 0]
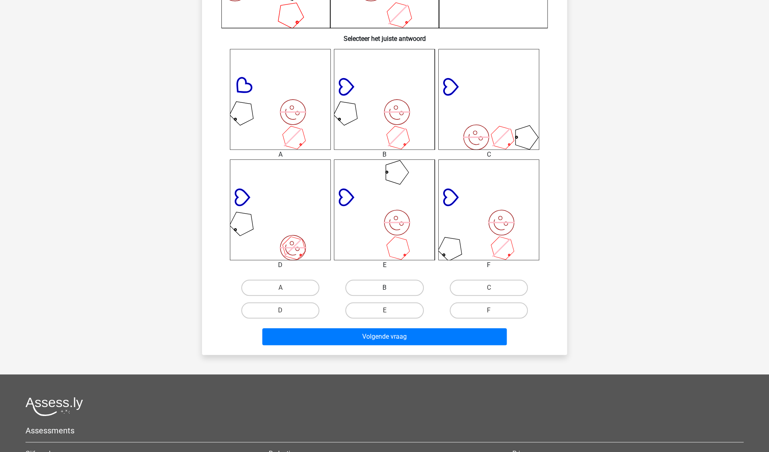
click at [386, 284] on label "B" at bounding box center [384, 288] width 78 height 16
click at [386, 288] on input "B" at bounding box center [387, 290] width 5 height 5
radio input "true"
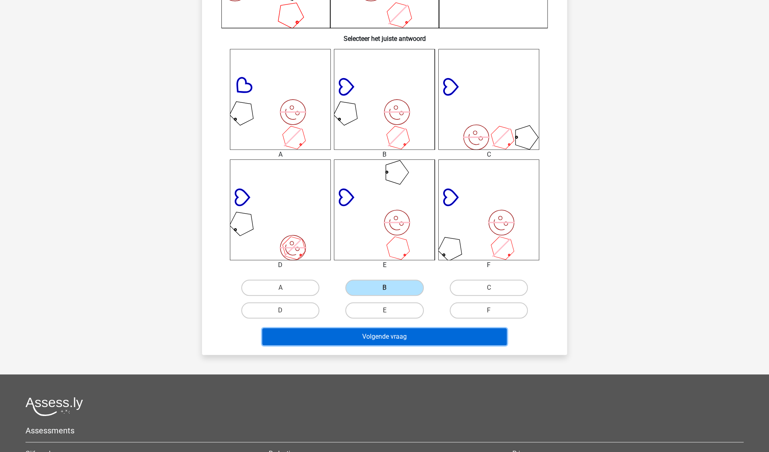
click at [395, 337] on button "Volgende vraag" at bounding box center [384, 336] width 245 height 17
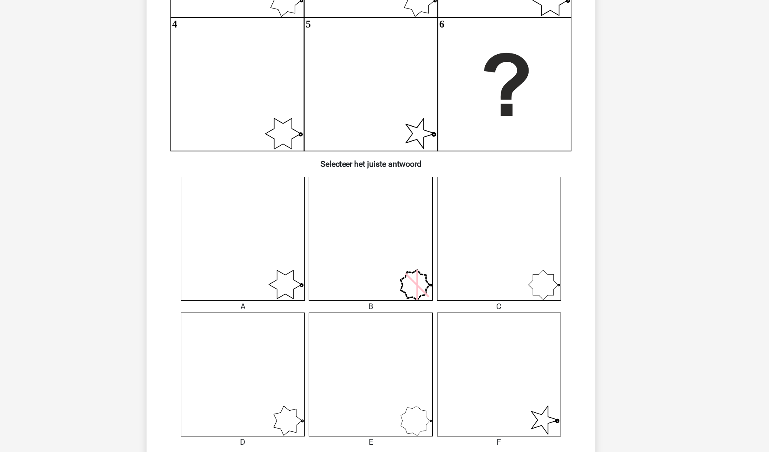
scroll to position [105, 0]
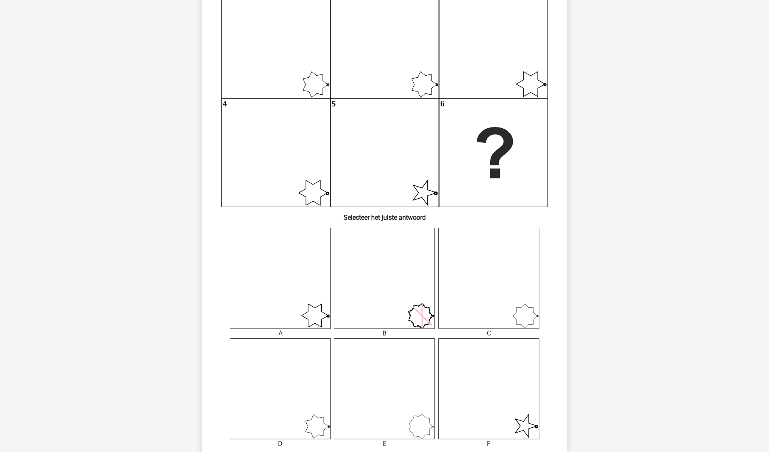
click at [540, 339] on div at bounding box center [488, 388] width 113 height 101
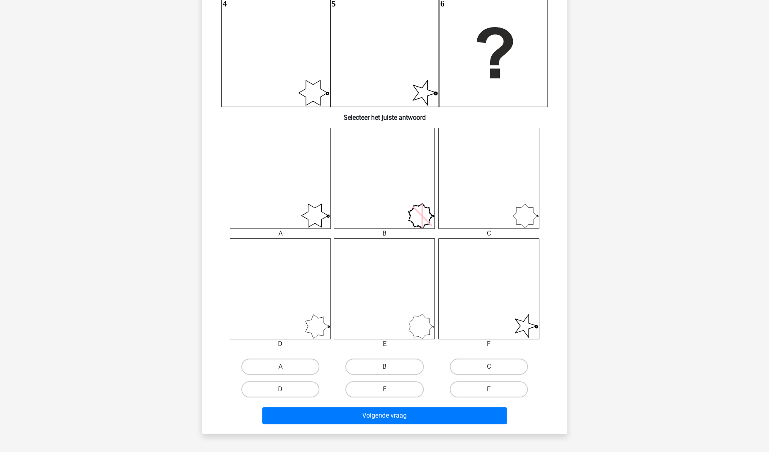
scroll to position [205, 0]
click at [493, 339] on label "F" at bounding box center [489, 389] width 78 height 16
click at [493, 339] on input "F" at bounding box center [491, 391] width 5 height 5
radio input "true"
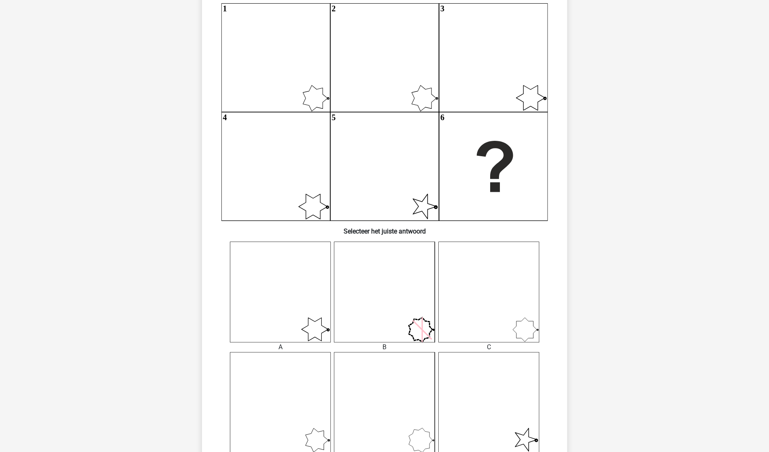
scroll to position [86, 0]
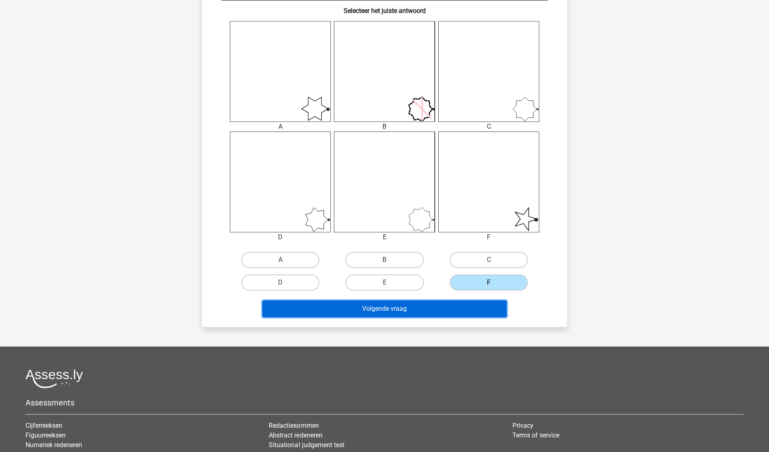
click at [410, 302] on button "Volgende vraag" at bounding box center [384, 308] width 245 height 17
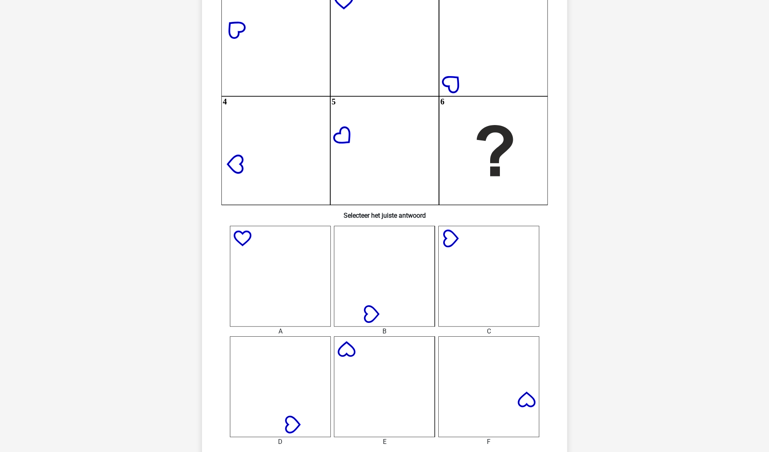
scroll to position [170, 0]
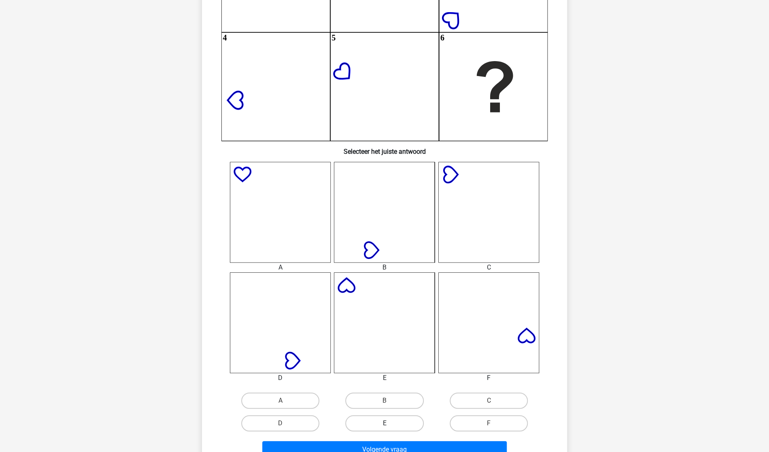
click at [372, 339] on label "E" at bounding box center [384, 423] width 78 height 16
click at [385, 339] on input "E" at bounding box center [387, 425] width 5 height 5
radio input "true"
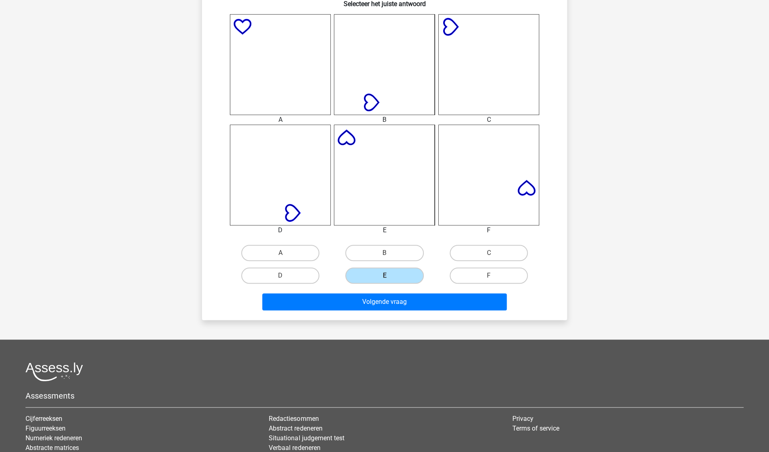
scroll to position [321, 0]
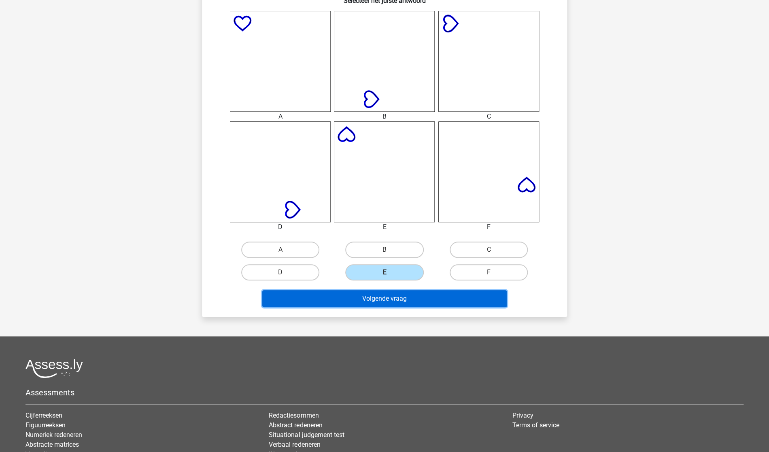
click at [335, 298] on button "Volgende vraag" at bounding box center [384, 298] width 245 height 17
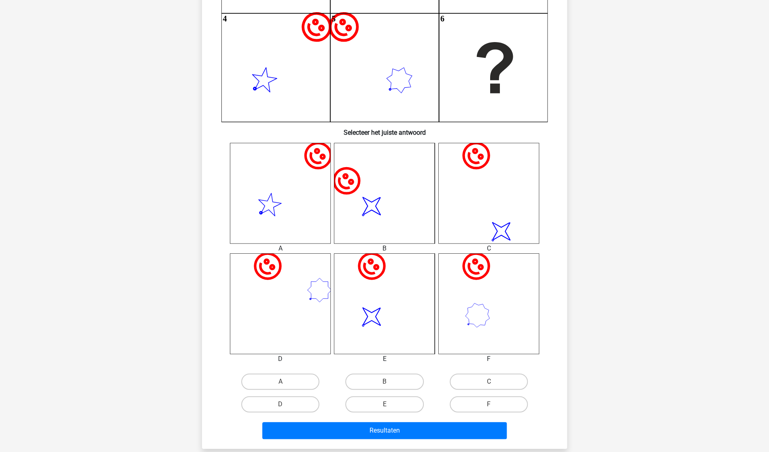
scroll to position [191, 0]
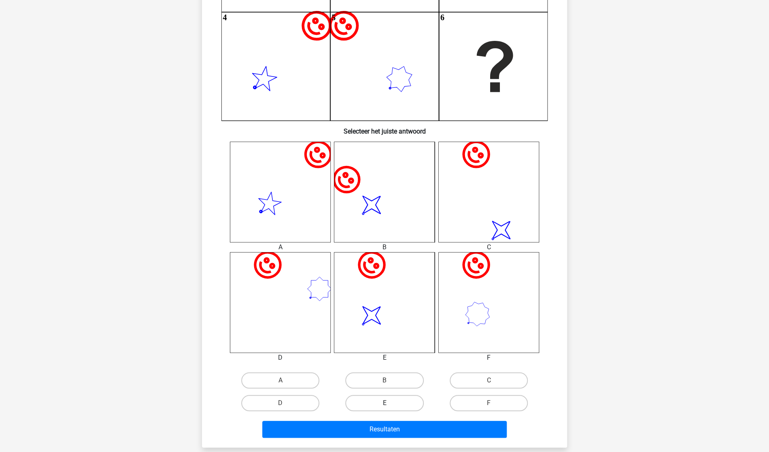
click at [385, 339] on label "E" at bounding box center [384, 403] width 78 height 16
click at [385, 339] on input "E" at bounding box center [387, 405] width 5 height 5
radio input "true"
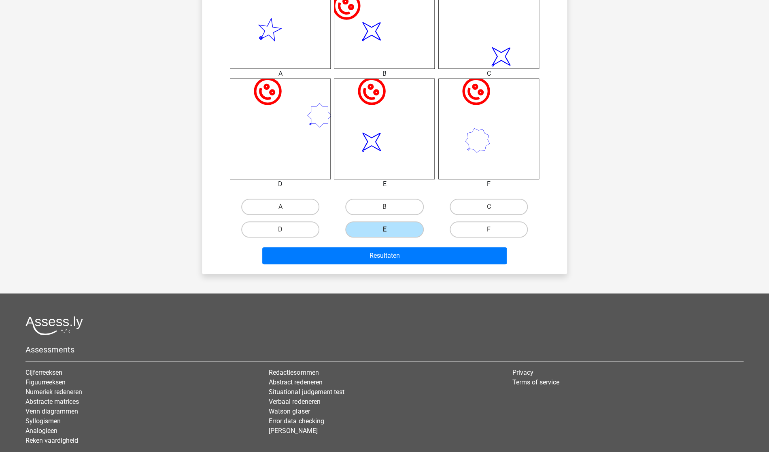
scroll to position [419, 0]
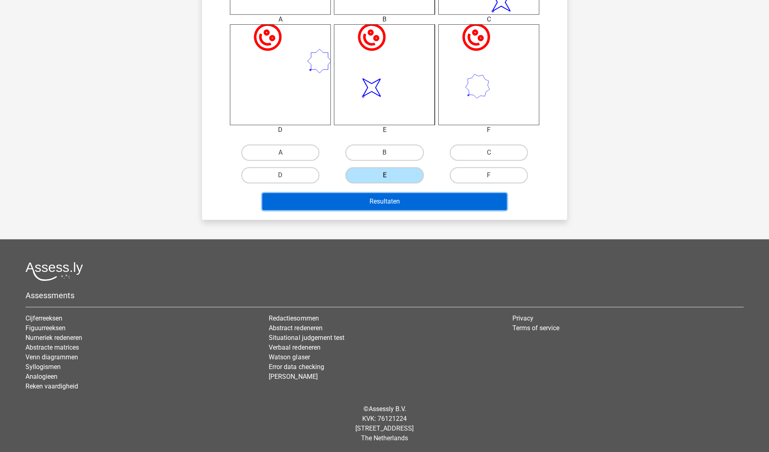
click at [370, 207] on button "Resultaten" at bounding box center [384, 201] width 245 height 17
